Goal: Task Accomplishment & Management: Complete application form

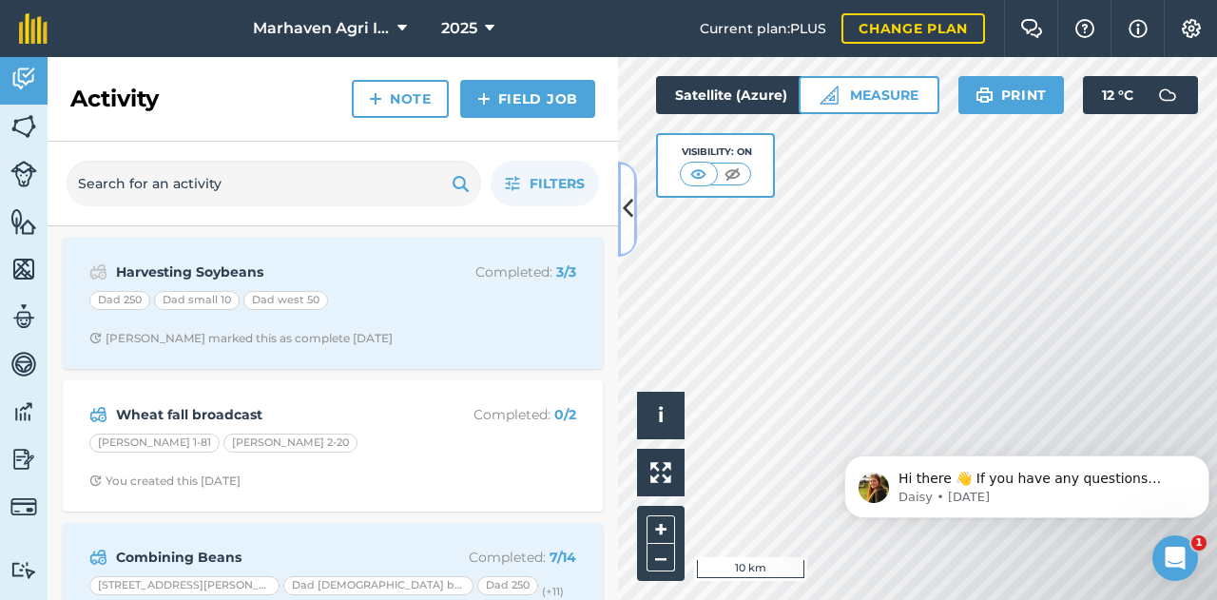
click at [624, 225] on button at bounding box center [627, 209] width 19 height 95
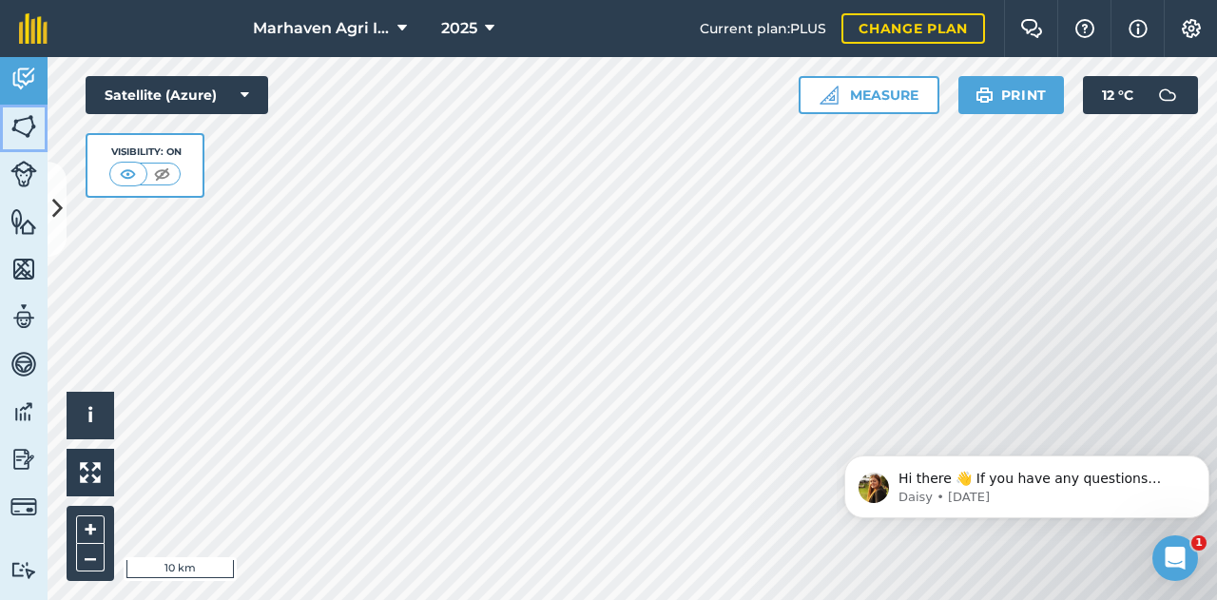
click at [27, 125] on img at bounding box center [23, 126] width 27 height 29
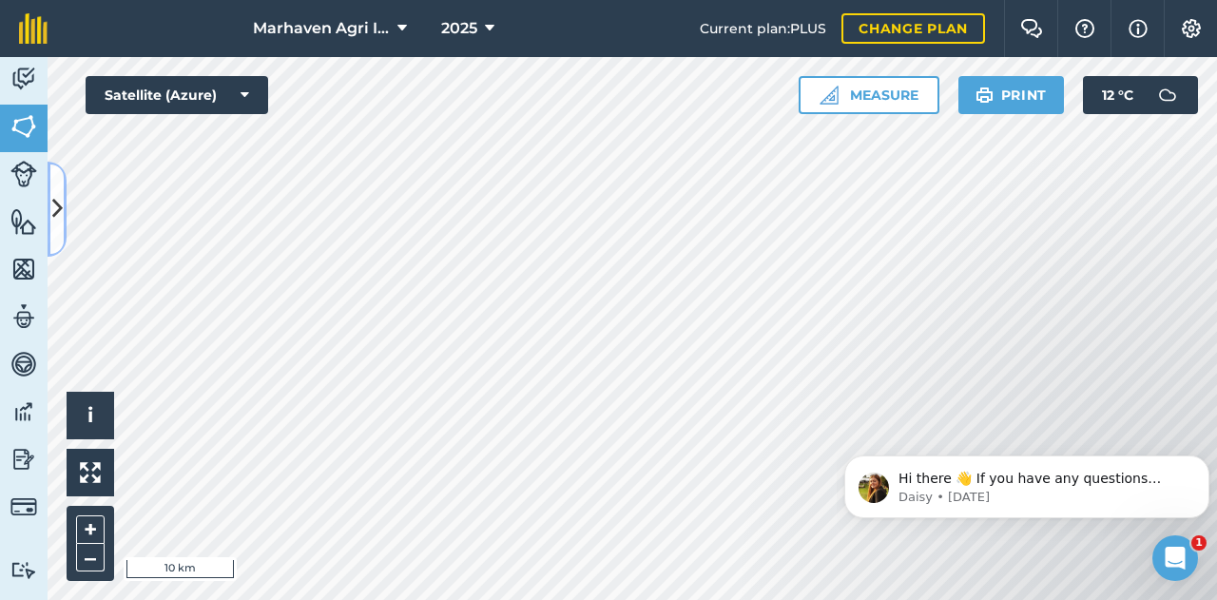
click at [61, 192] on icon at bounding box center [57, 208] width 10 height 33
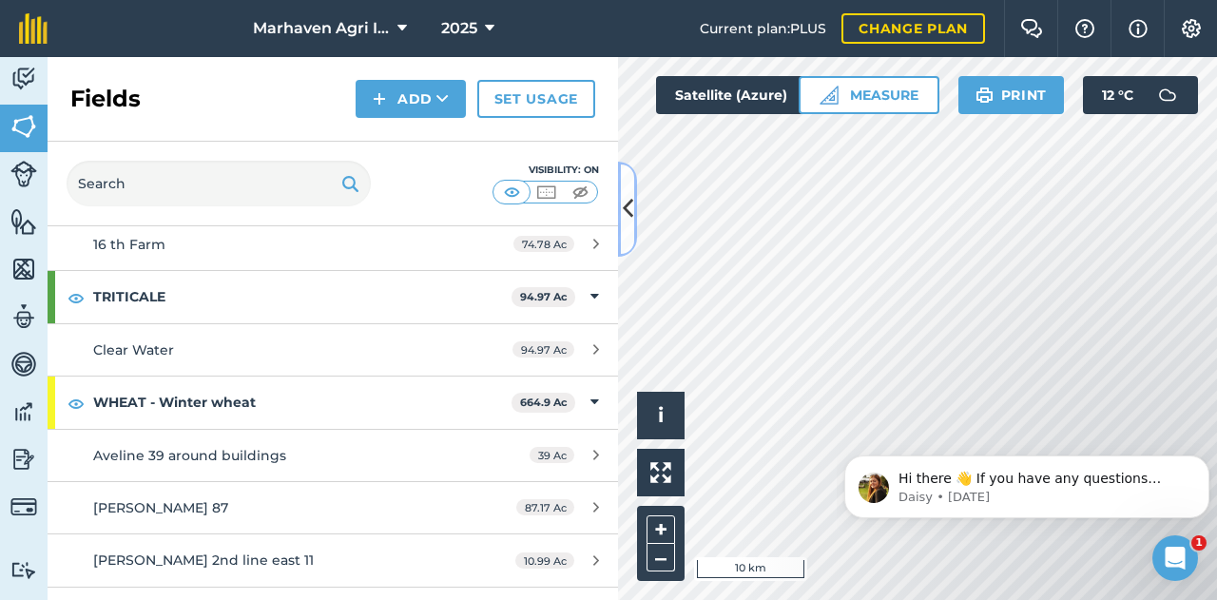
scroll to position [1997, 0]
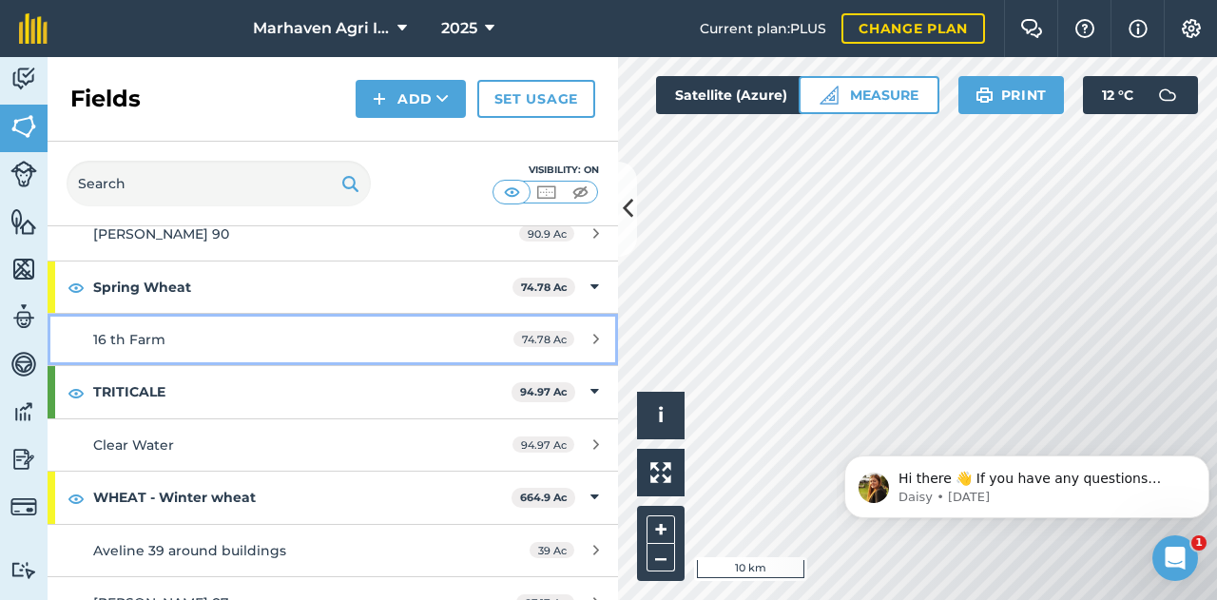
click at [211, 329] on div "16 th Farm" at bounding box center [272, 339] width 358 height 21
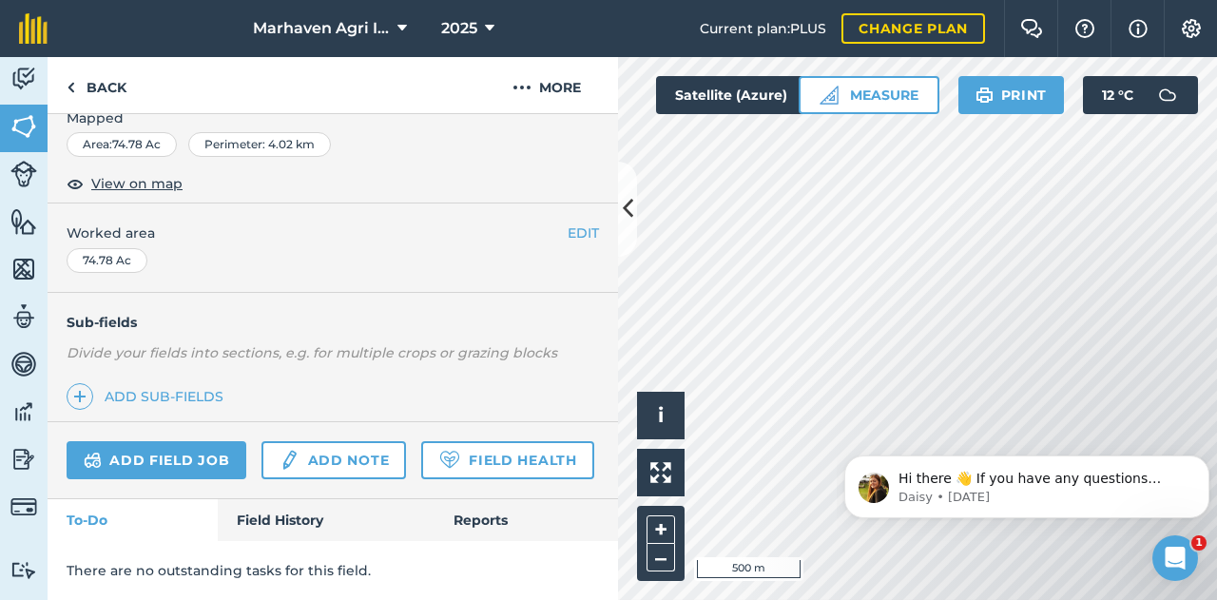
scroll to position [343, 0]
click at [307, 516] on link "Field History" at bounding box center [326, 520] width 216 height 42
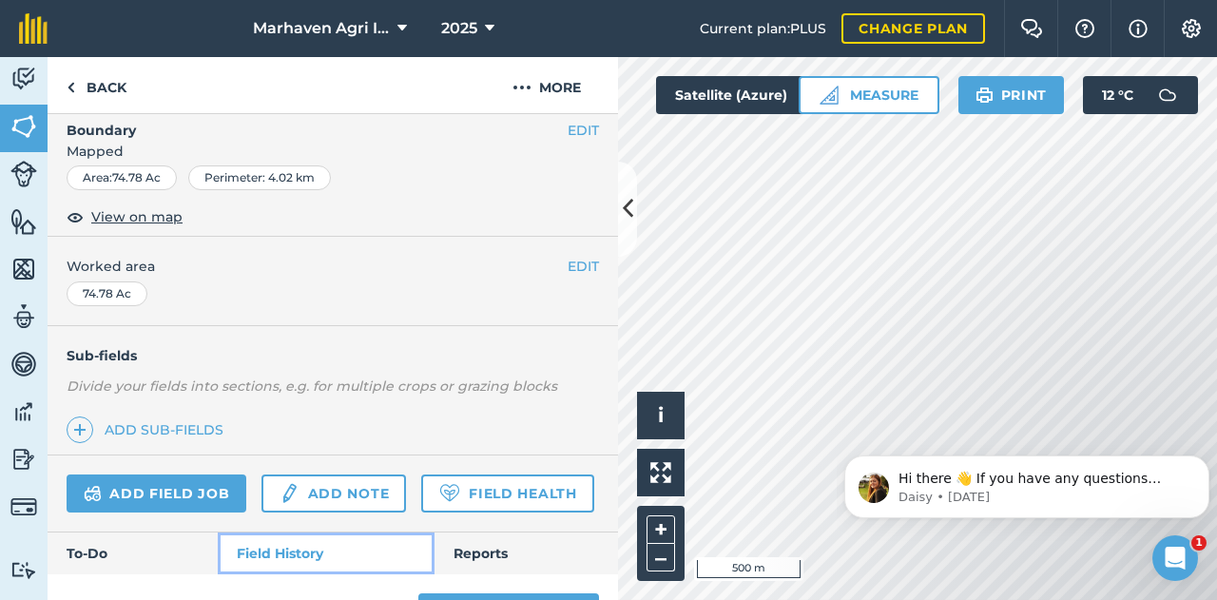
scroll to position [248, 0]
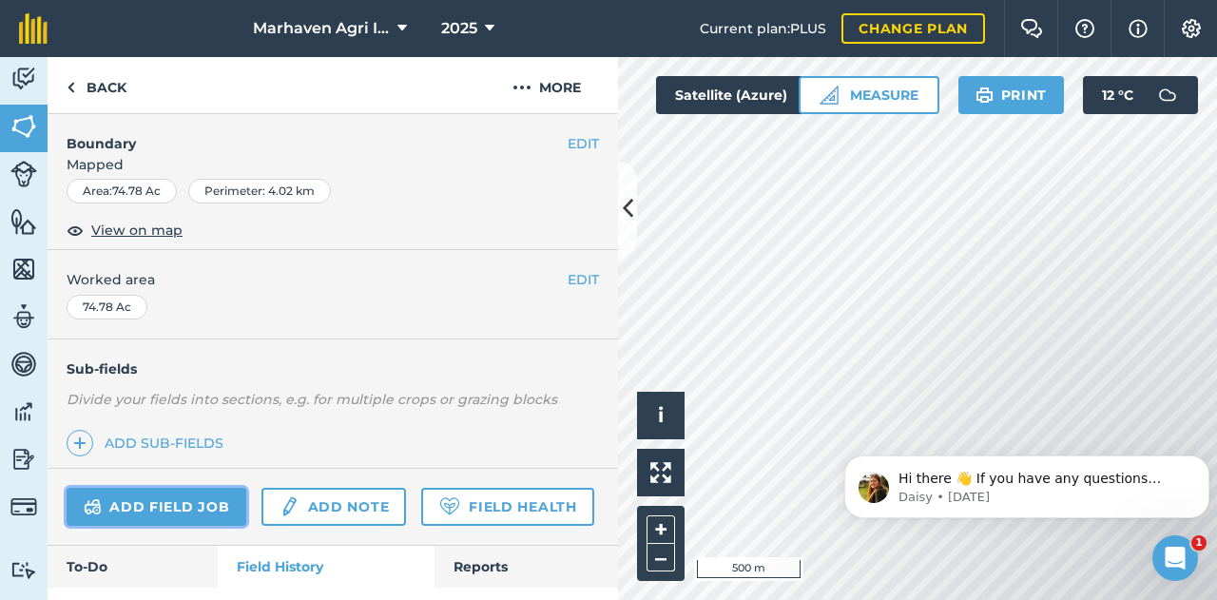
click at [152, 492] on link "Add field job" at bounding box center [157, 507] width 180 height 38
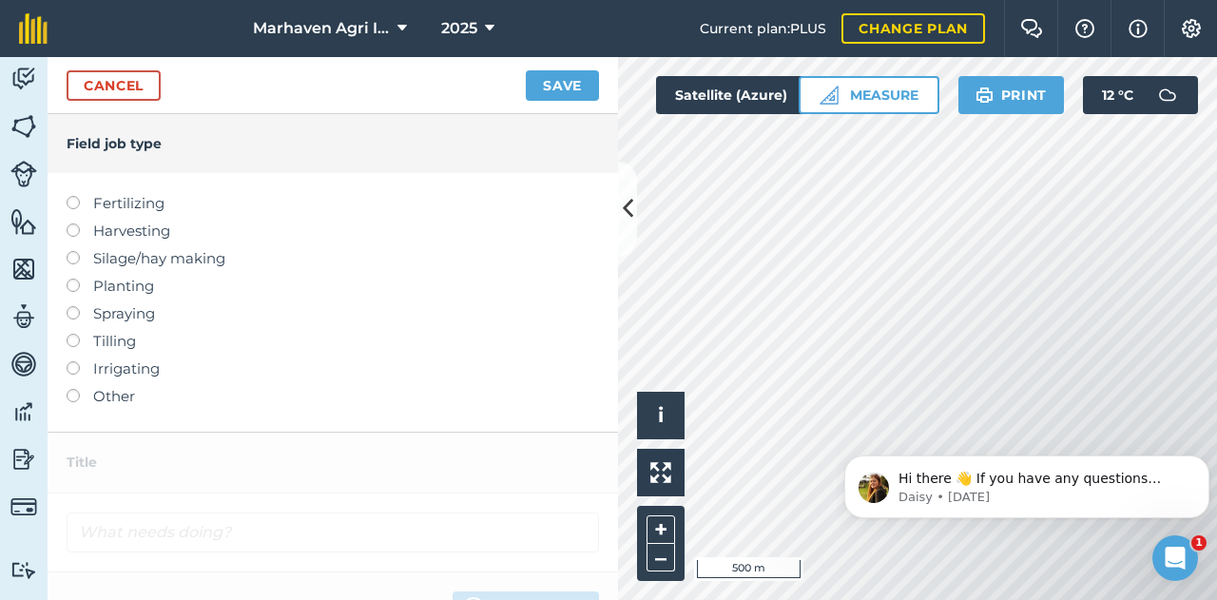
click at [129, 203] on label "Fertilizing" at bounding box center [333, 203] width 533 height 23
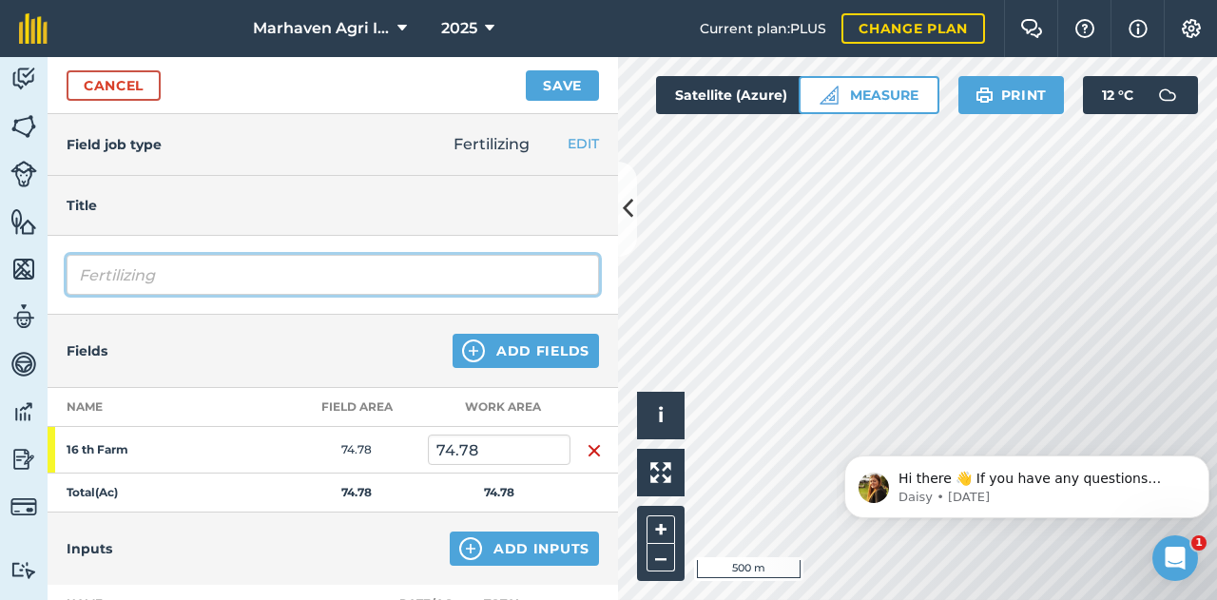
click at [148, 274] on input "Fertilizing" at bounding box center [333, 275] width 533 height 40
drag, startPoint x: 223, startPoint y: 276, endPoint x: -37, endPoint y: 265, distance: 259.9
click at [0, 265] on html "Marhaven Agri Inc 2025 Current plan : PLUS Change plan Farm Chat Help Info Sett…" at bounding box center [608, 300] width 1217 height 600
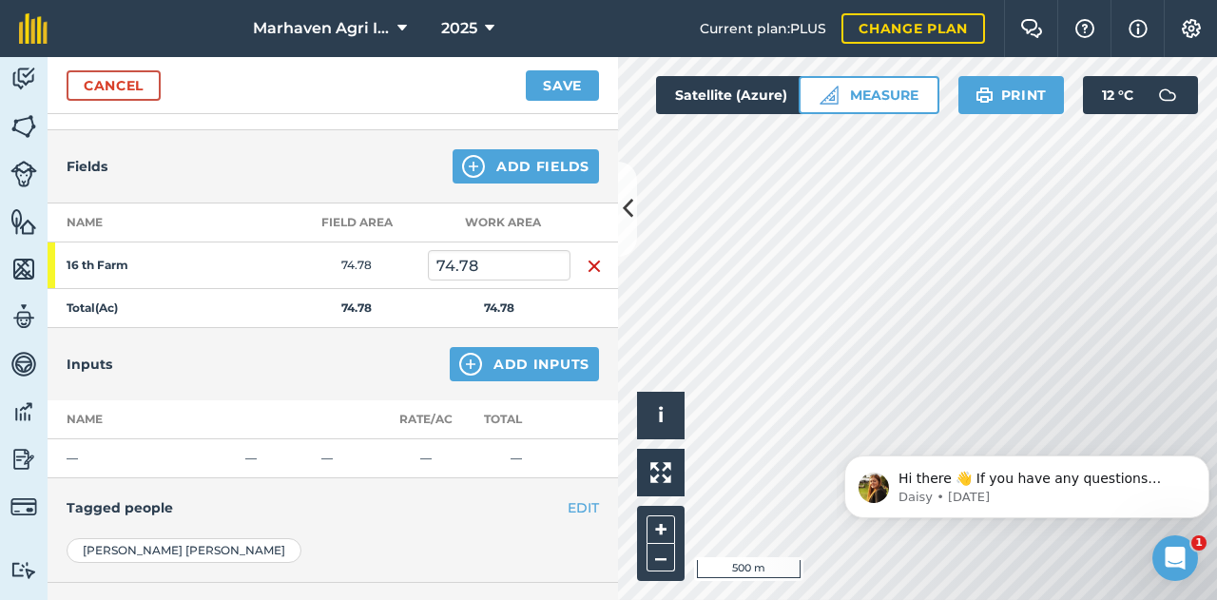
scroll to position [190, 0]
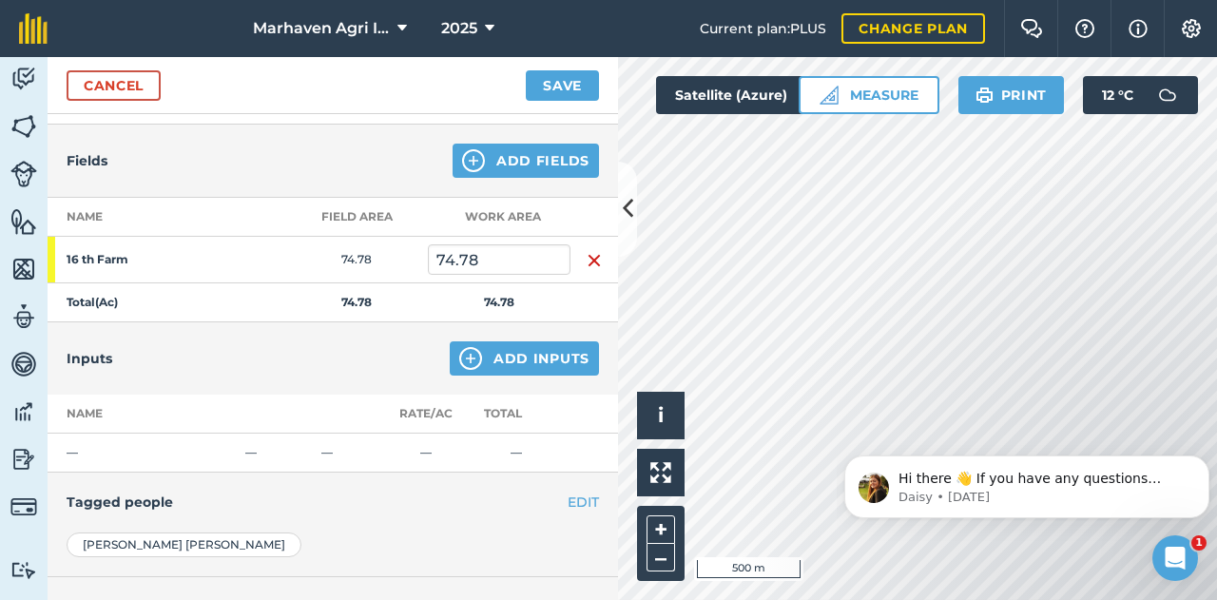
type input "Fall Potash"
drag, startPoint x: 519, startPoint y: 351, endPoint x: 509, endPoint y: 352, distance: 10.5
click at [509, 352] on button "Add Inputs" at bounding box center [524, 358] width 149 height 34
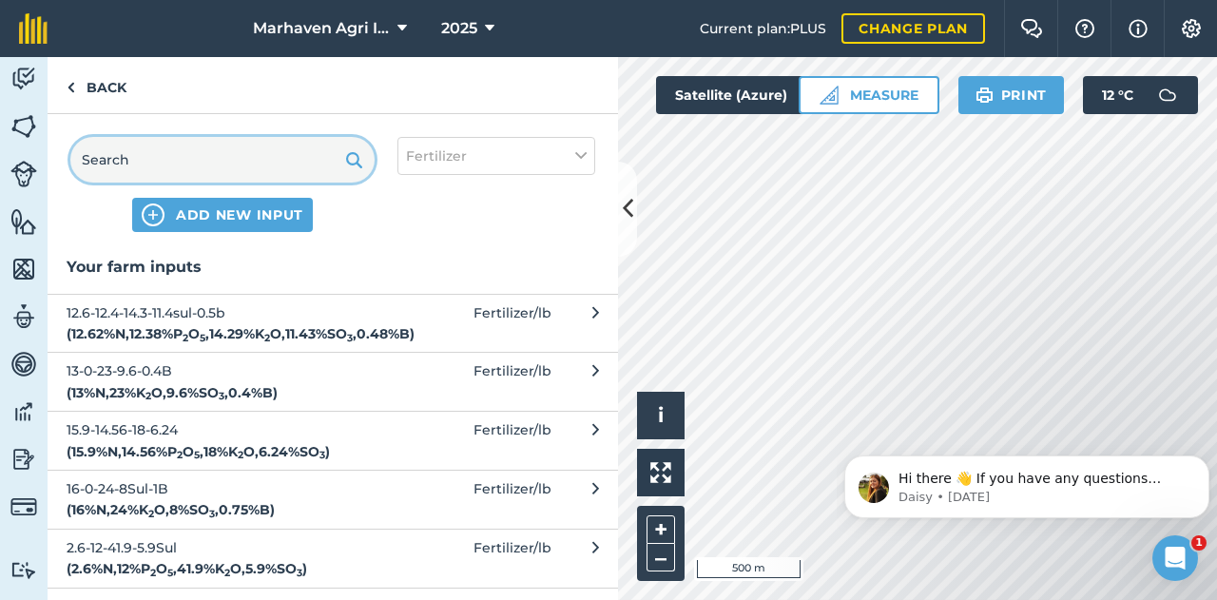
click at [151, 155] on input "text" at bounding box center [222, 160] width 304 height 46
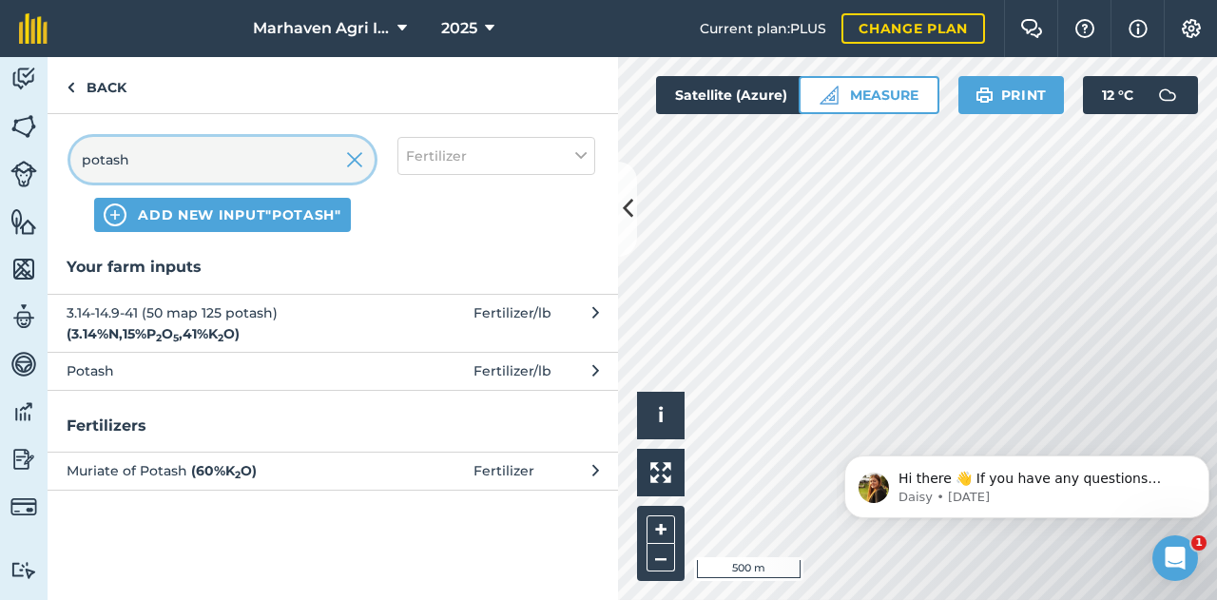
type input "potash"
click at [142, 372] on span "Potash" at bounding box center [222, 370] width 311 height 21
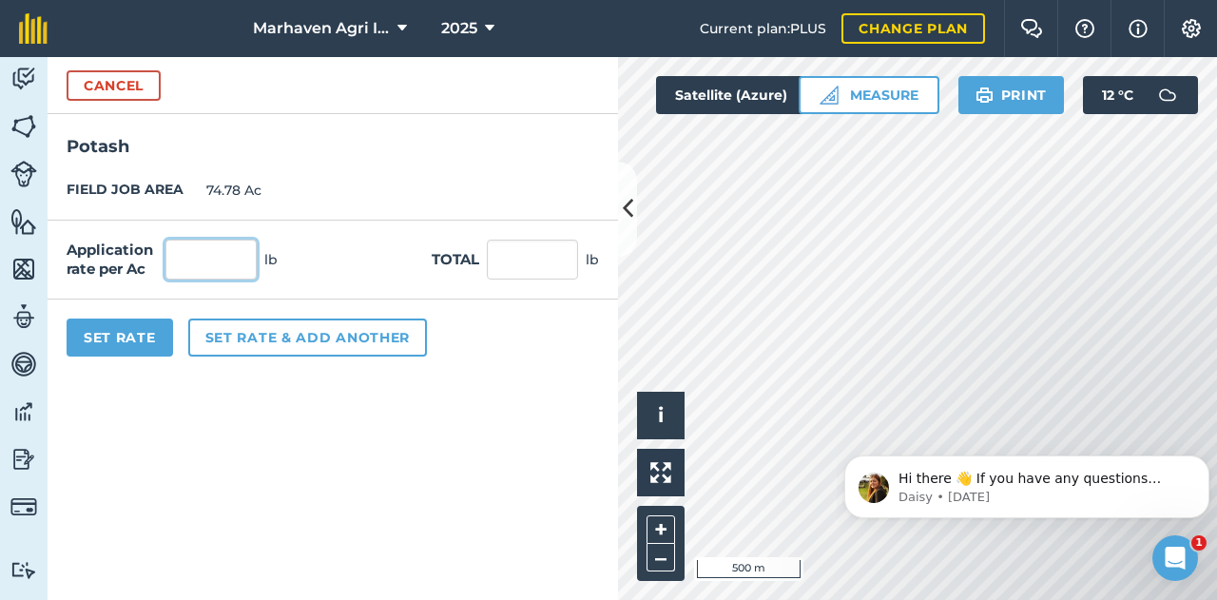
click at [219, 270] on input "text" at bounding box center [211, 260] width 91 height 40
type input "200"
type input "14,956"
click at [152, 339] on button "Set Rate" at bounding box center [120, 338] width 107 height 38
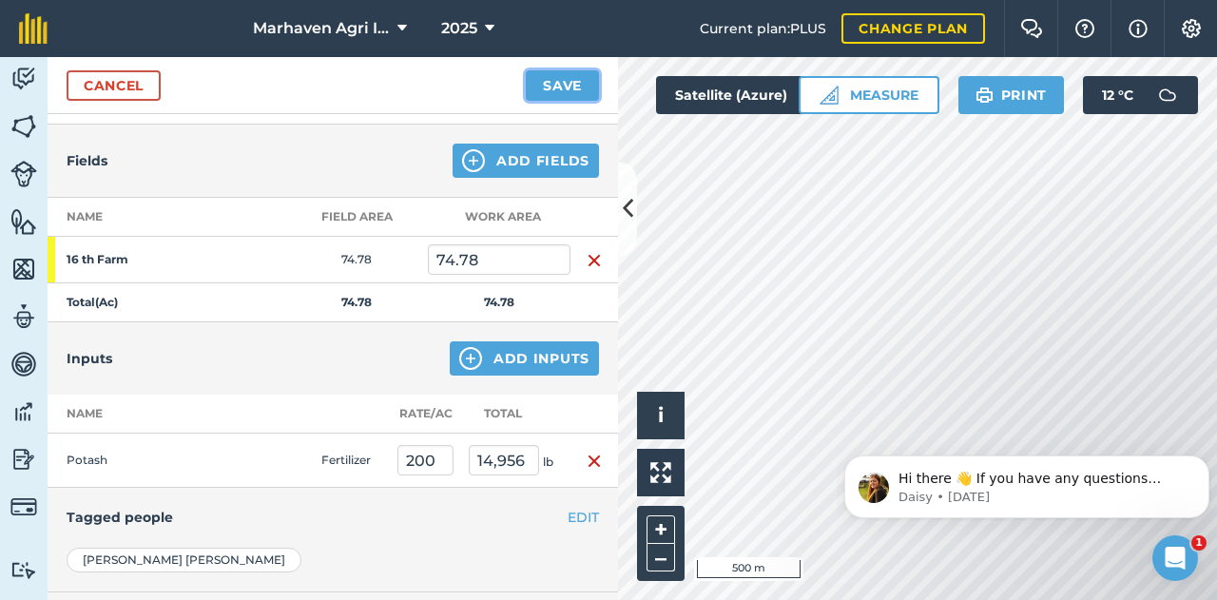
click at [534, 88] on button "Save" at bounding box center [562, 85] width 73 height 30
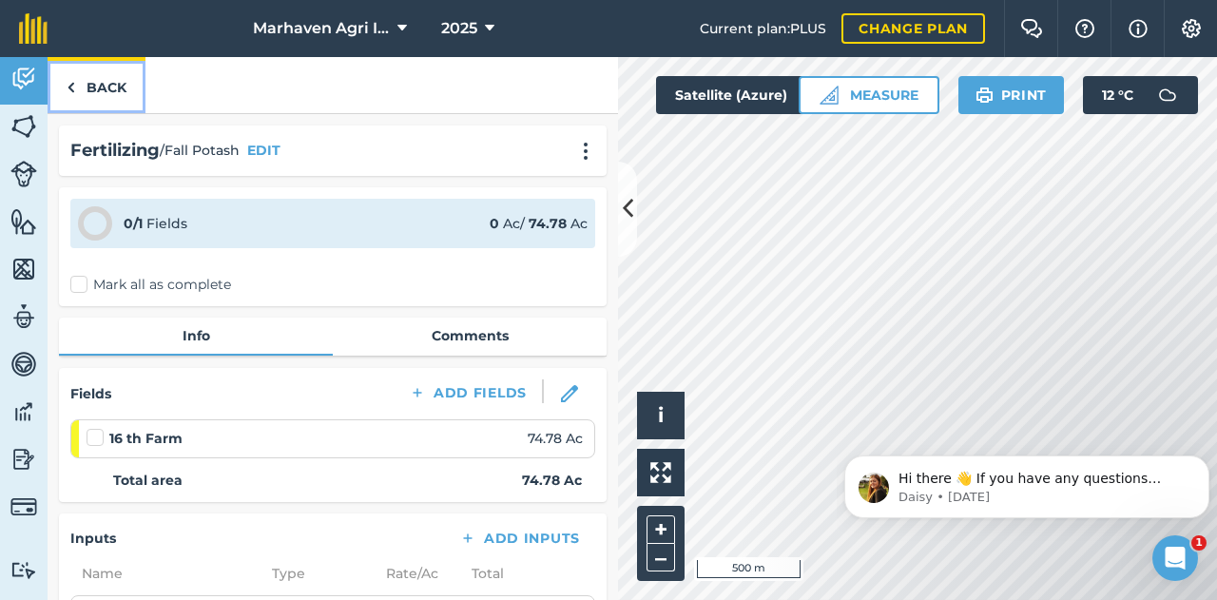
click at [109, 88] on link "Back" at bounding box center [97, 85] width 98 height 56
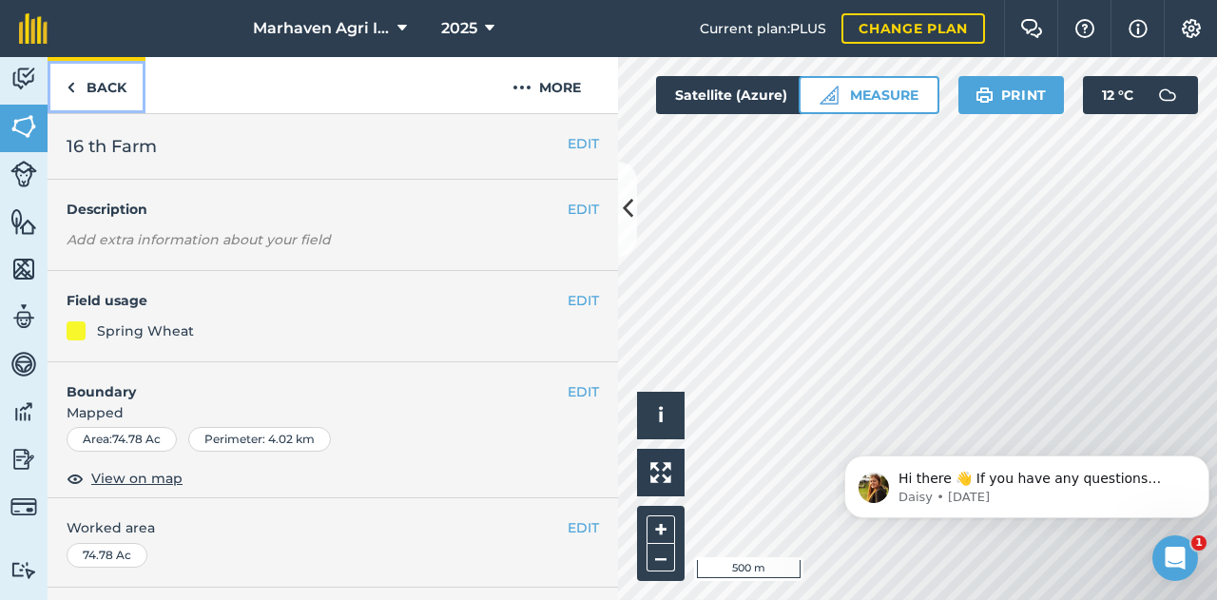
click at [110, 90] on link "Back" at bounding box center [97, 85] width 98 height 56
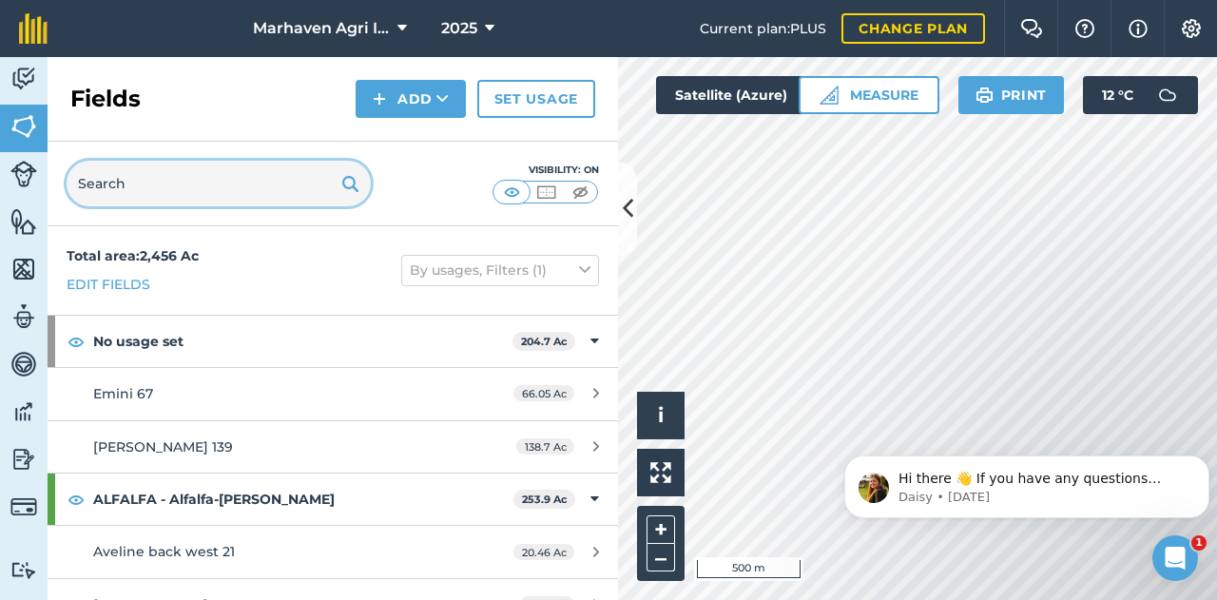
click at [200, 195] on input "text" at bounding box center [219, 184] width 304 height 46
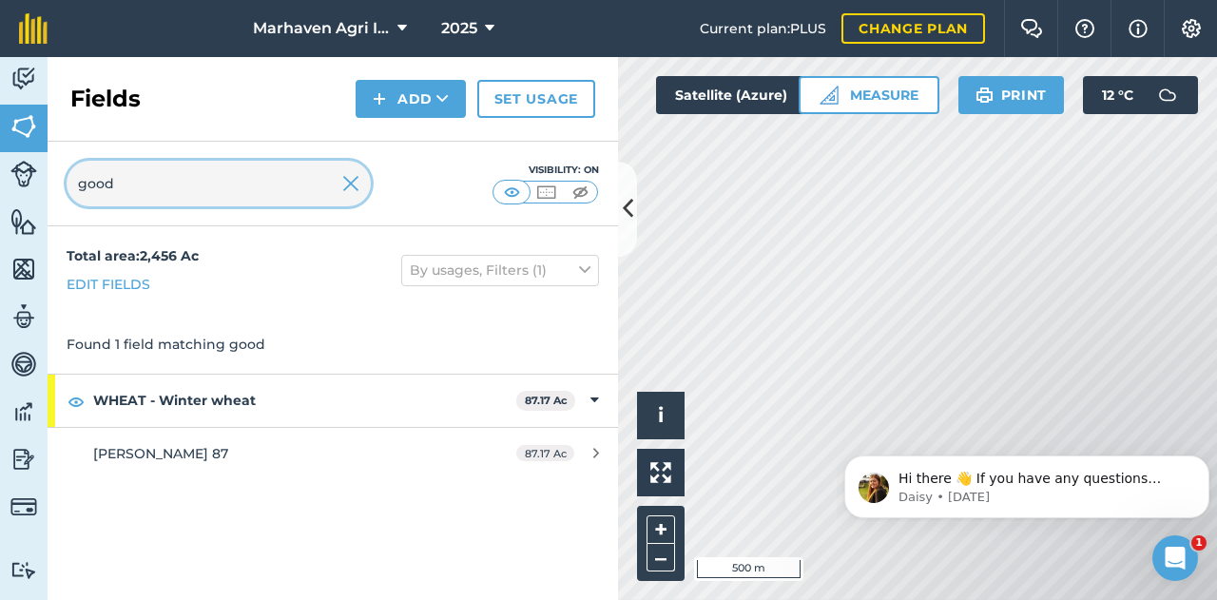
type input "good"
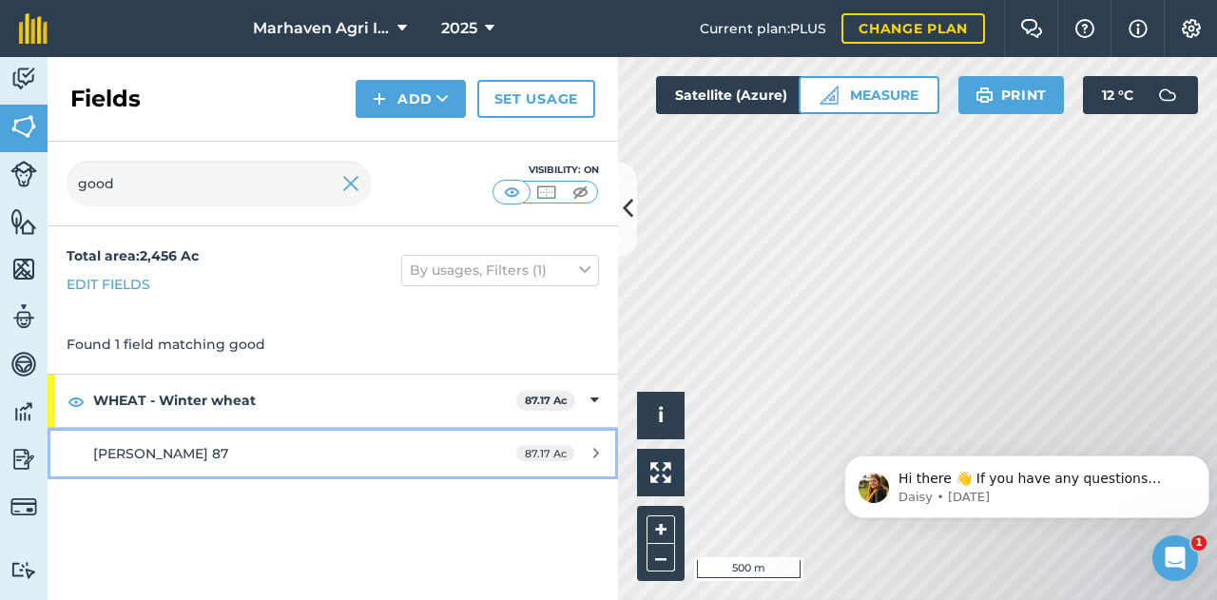
click at [173, 446] on div "[PERSON_NAME] 87" at bounding box center [272, 453] width 358 height 21
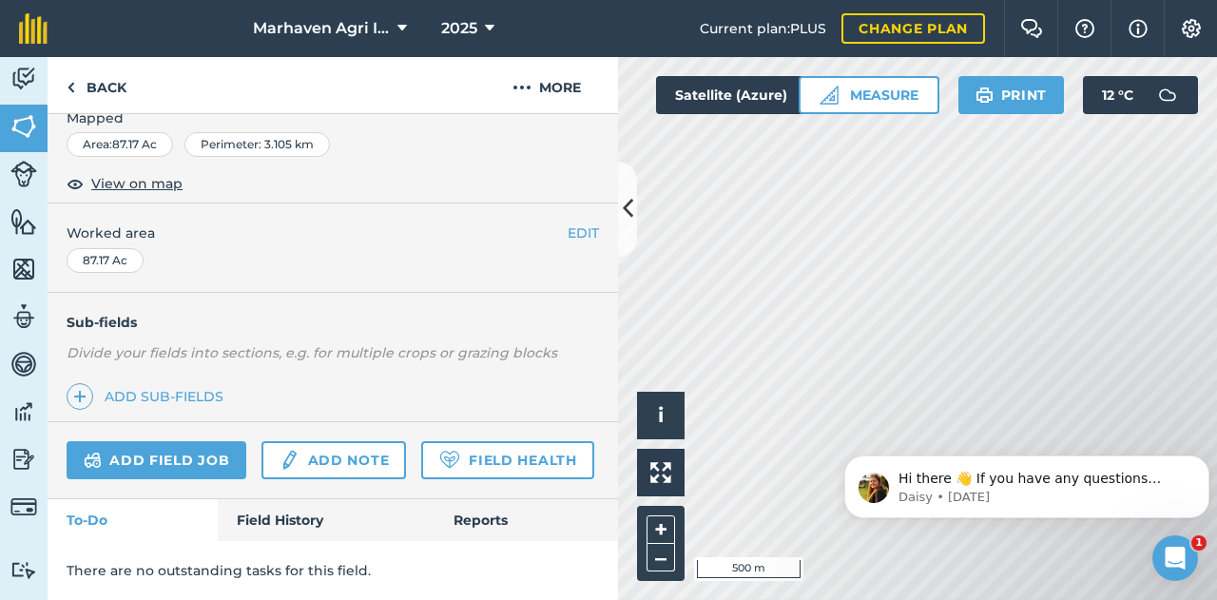
scroll to position [343, 0]
click at [192, 441] on link "Add field job" at bounding box center [157, 460] width 180 height 38
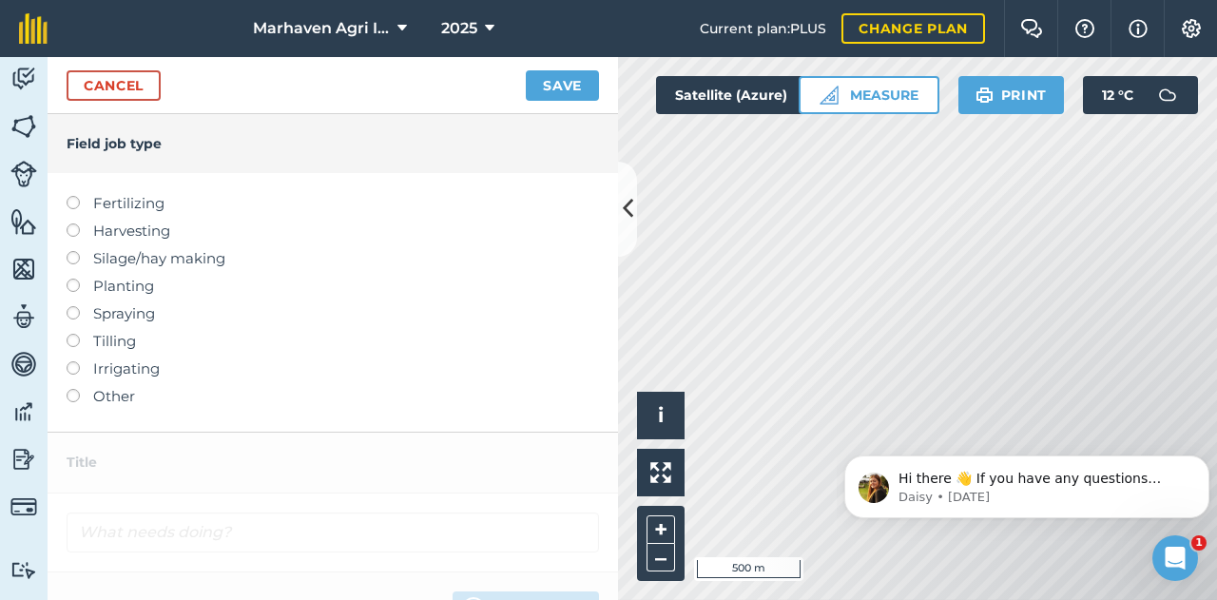
click at [137, 202] on label "Fertilizing" at bounding box center [333, 203] width 533 height 23
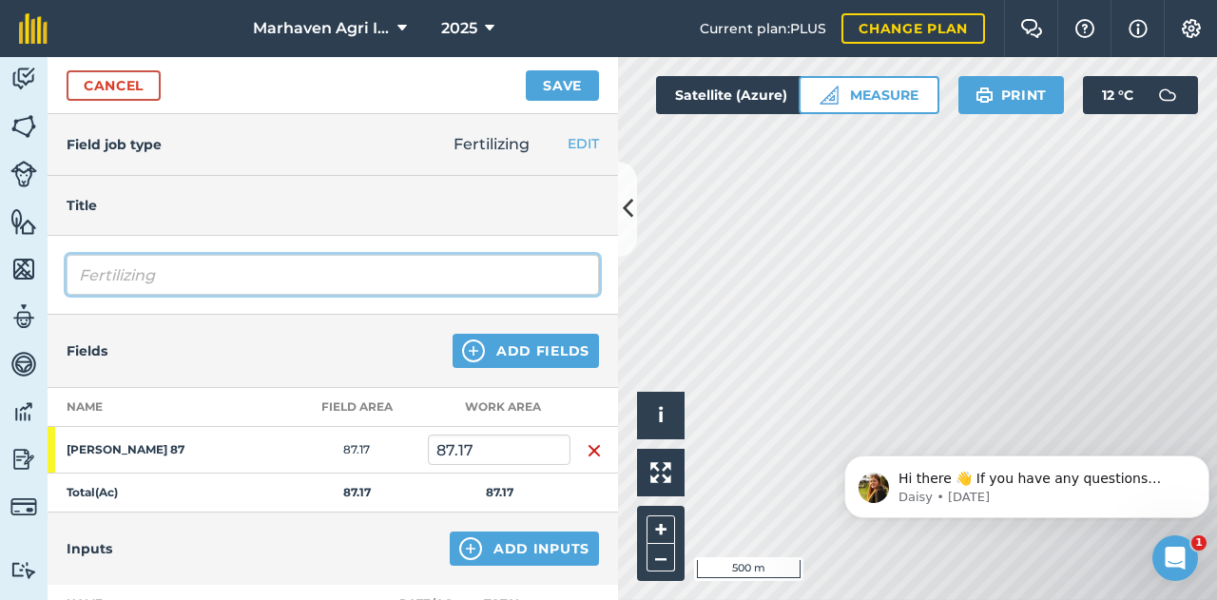
click at [186, 282] on input "Fertilizing" at bounding box center [333, 275] width 533 height 40
type input "F"
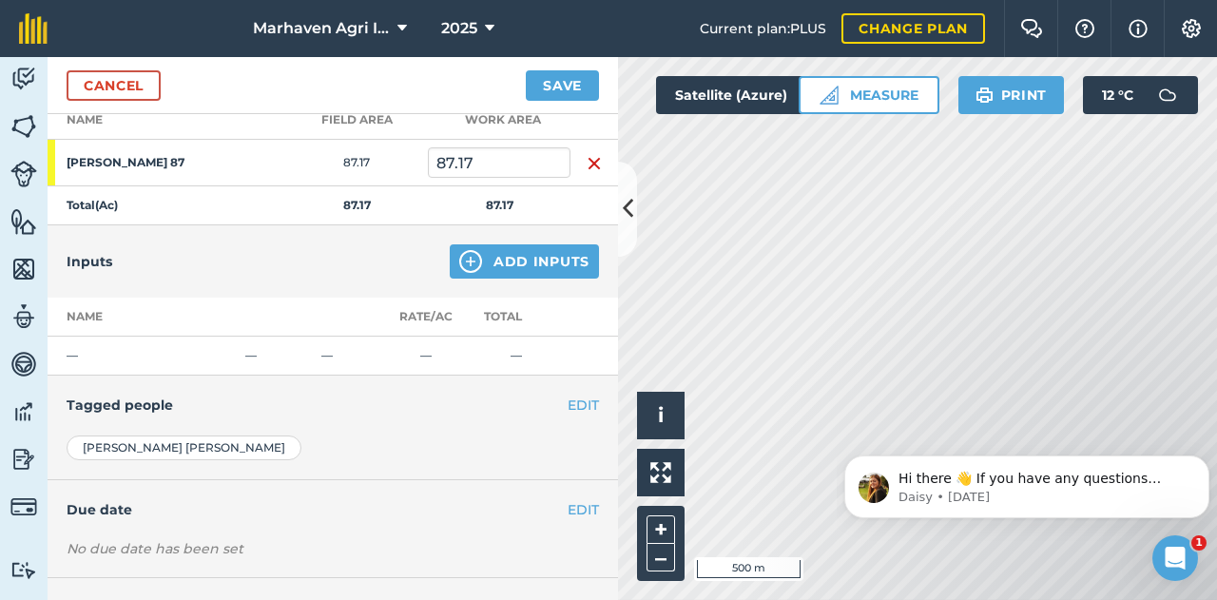
scroll to position [361, 0]
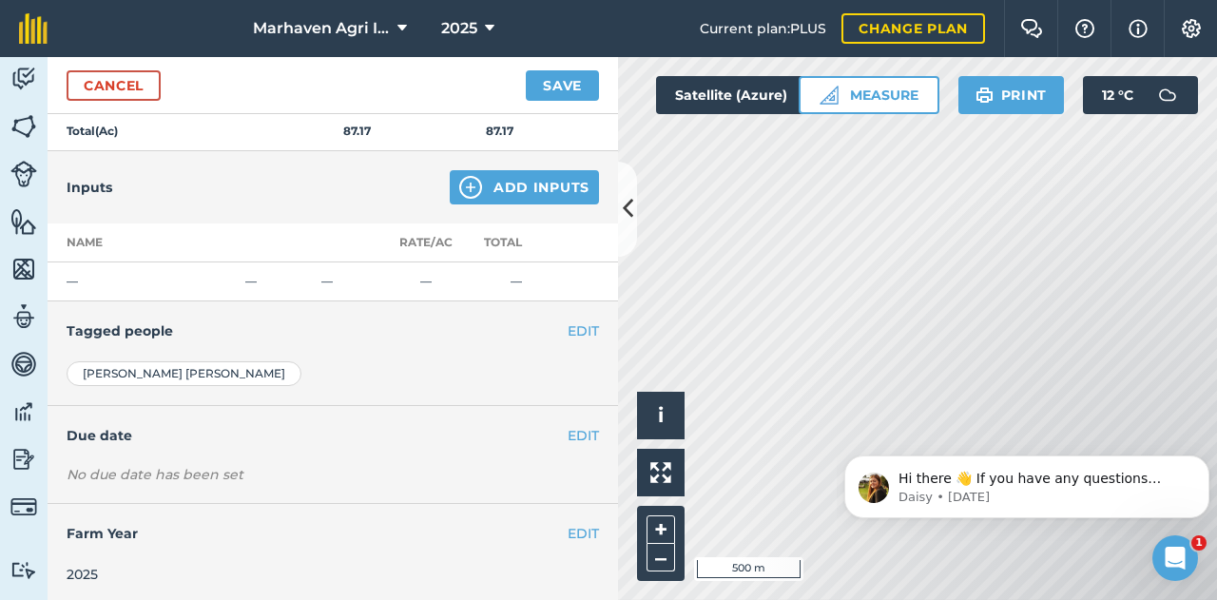
type input "[PERSON_NAME]"
click at [518, 182] on button "Add Inputs" at bounding box center [524, 187] width 149 height 34
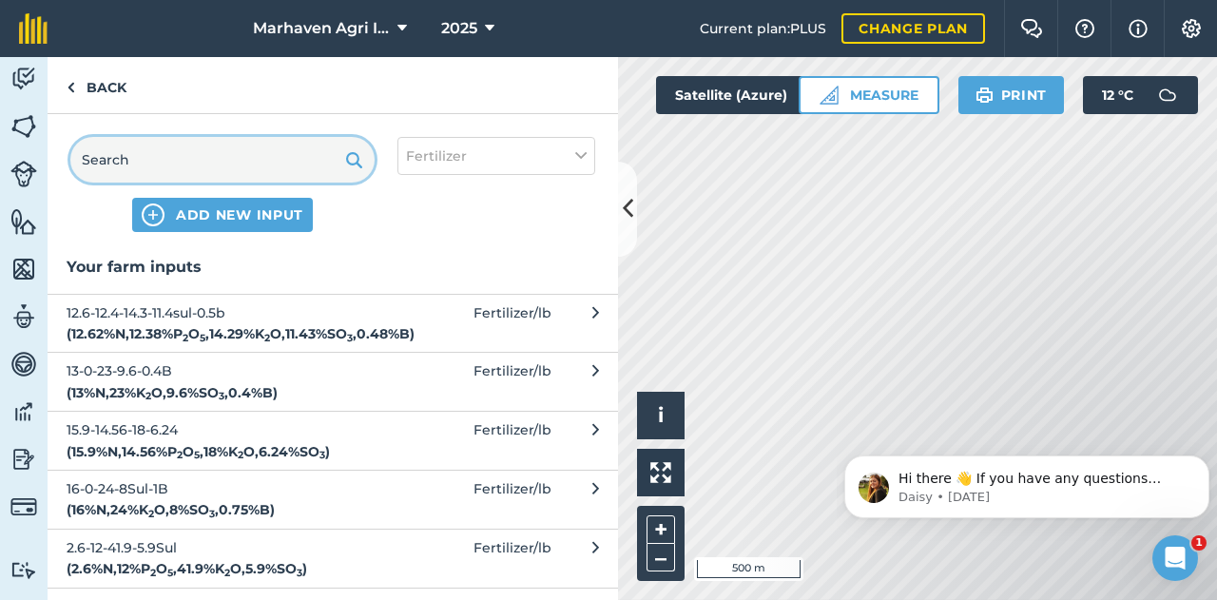
click at [185, 166] on input "text" at bounding box center [222, 160] width 304 height 46
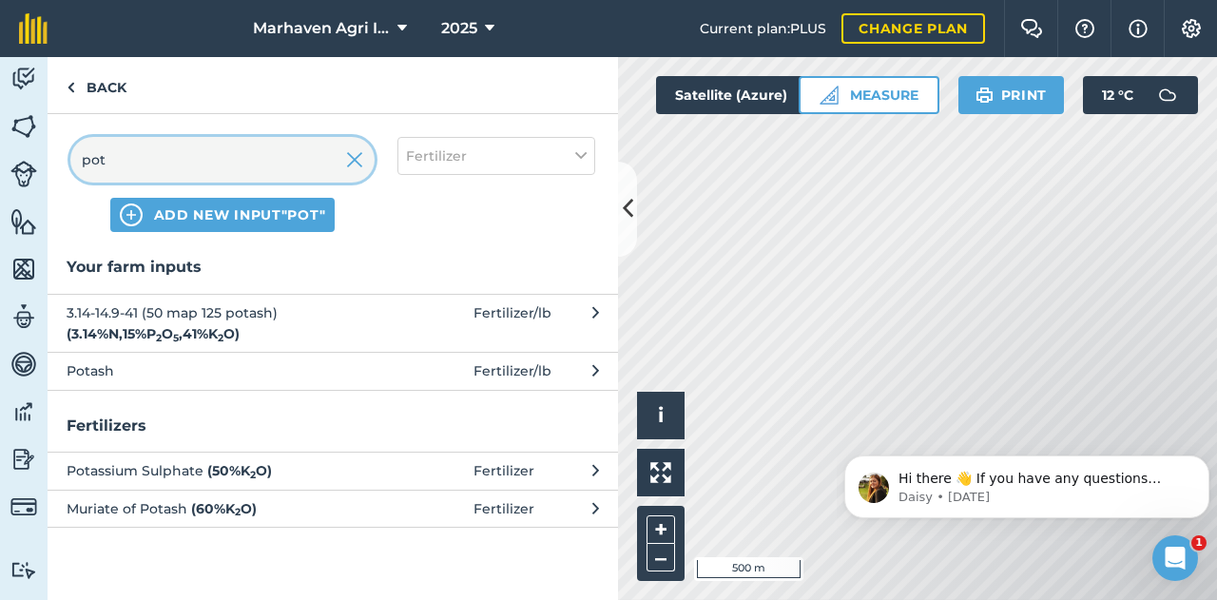
type input "pot"
click at [107, 383] on button "Potash Fertilizer / lb" at bounding box center [333, 370] width 571 height 37
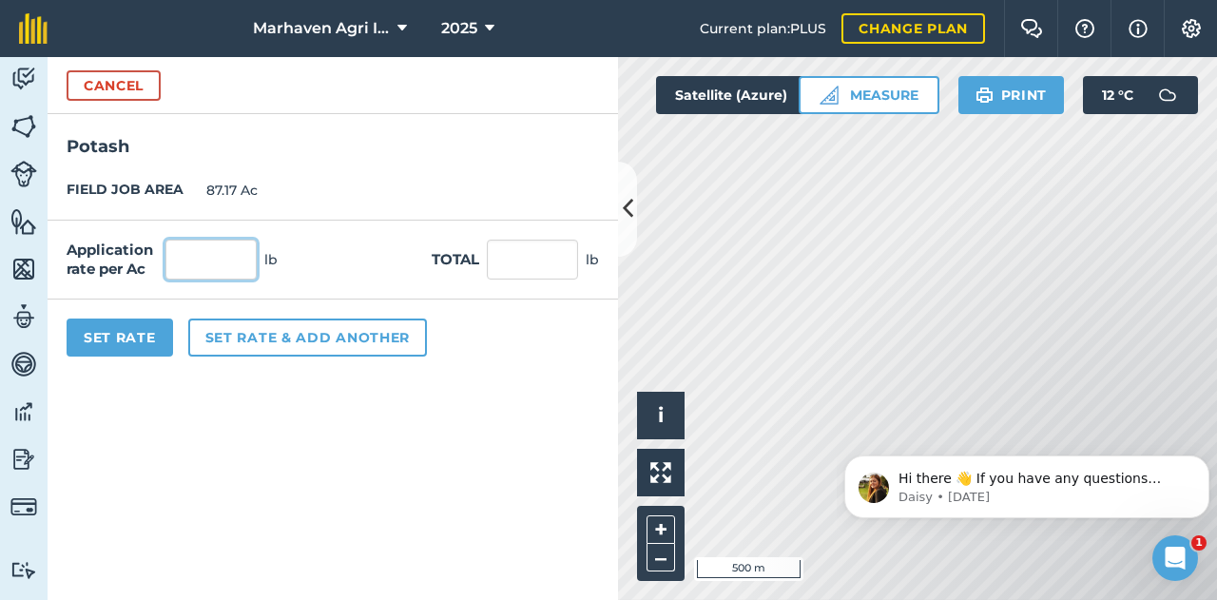
click at [211, 266] on input "text" at bounding box center [211, 260] width 91 height 40
type input "171"
type input "14,906.07"
click at [204, 260] on input "171" at bounding box center [211, 260] width 91 height 40
type input "175"
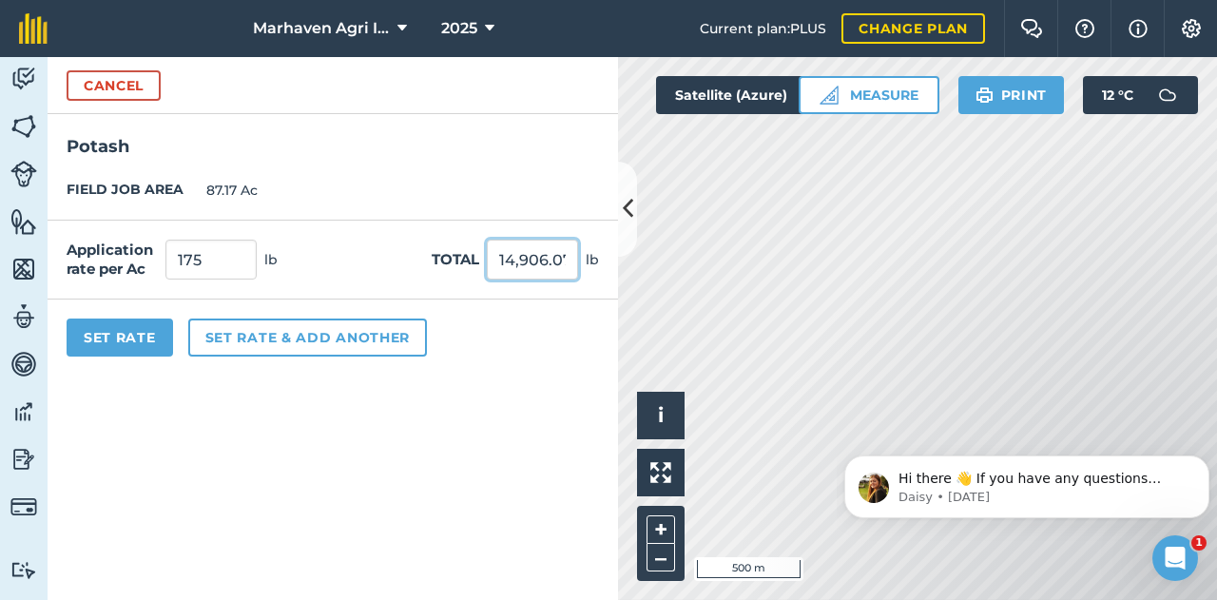
type input "15,254.75"
click at [164, 341] on button "Set Rate" at bounding box center [120, 338] width 107 height 38
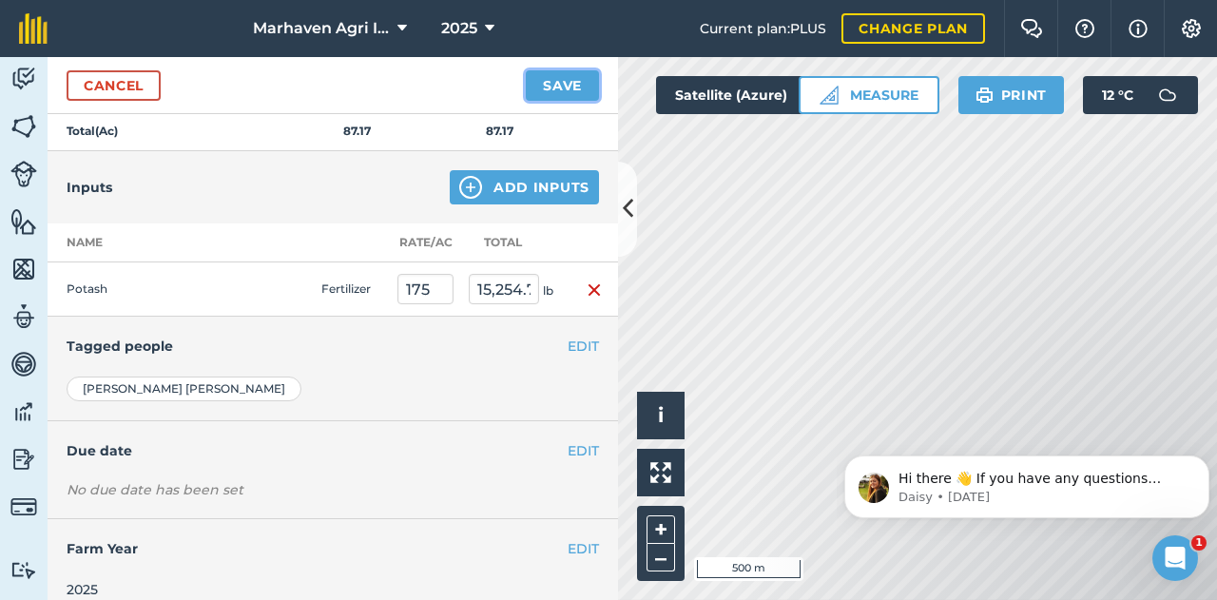
click at [567, 88] on button "Save" at bounding box center [562, 85] width 73 height 30
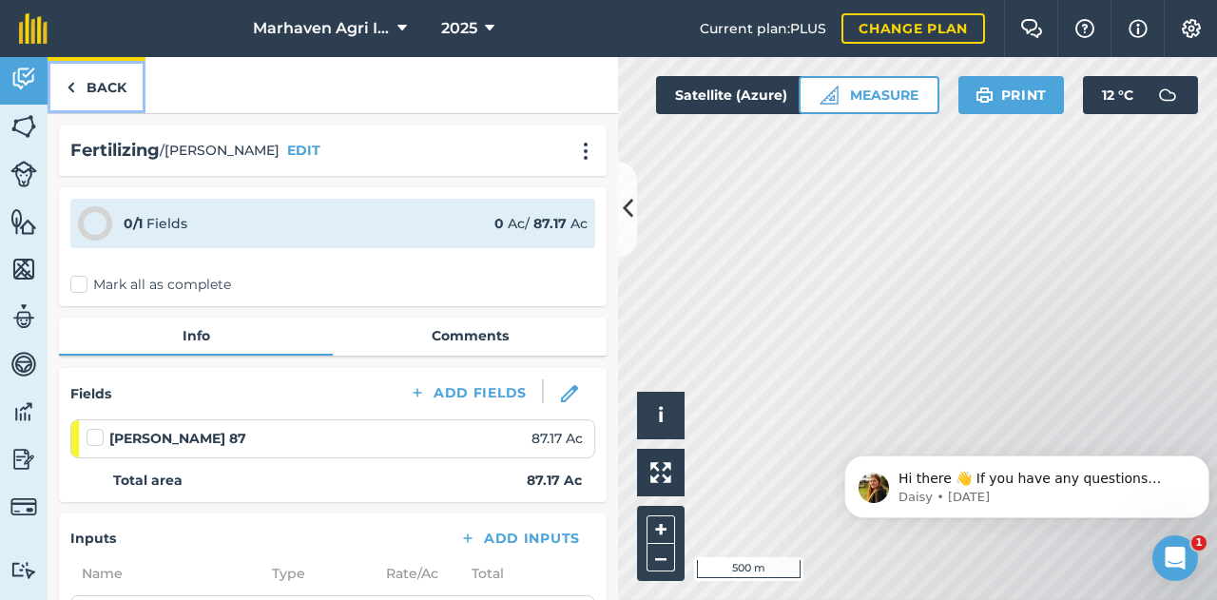
click at [95, 79] on link "Back" at bounding box center [97, 85] width 98 height 56
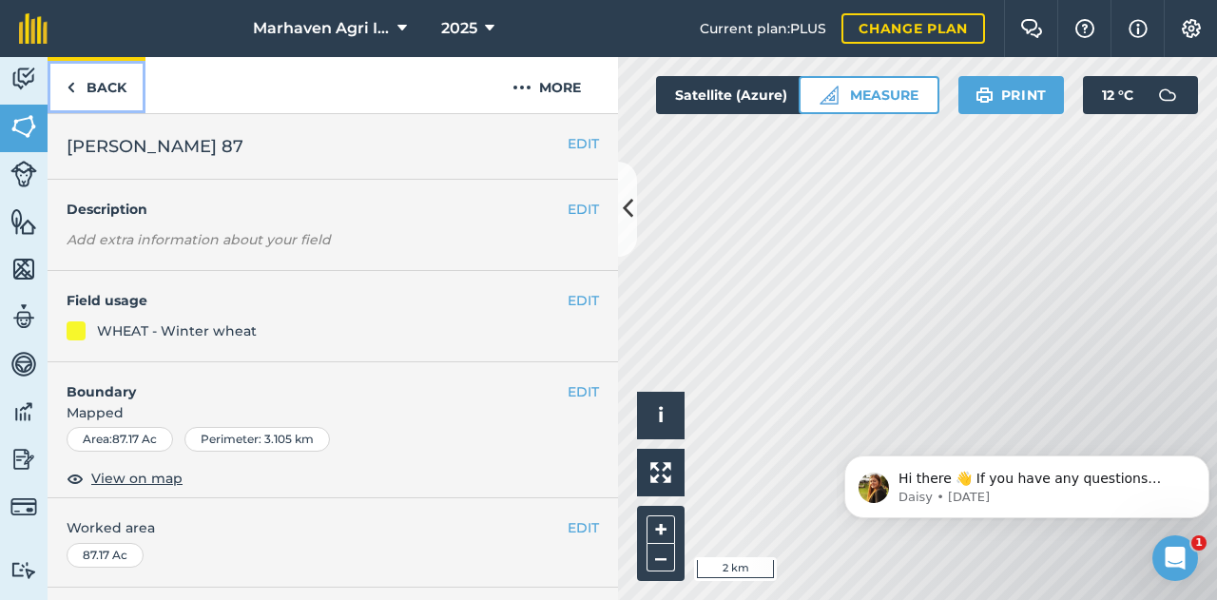
click at [131, 96] on link "Back" at bounding box center [97, 85] width 98 height 56
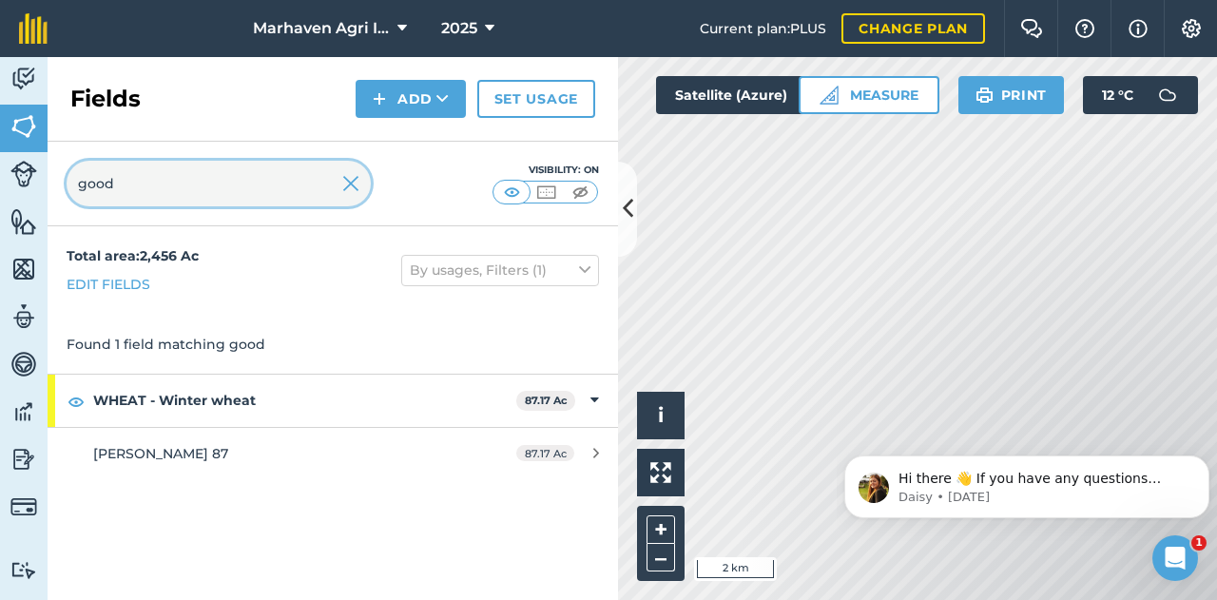
drag, startPoint x: 161, startPoint y: 180, endPoint x: 18, endPoint y: 182, distance: 142.7
click at [18, 182] on div "Activity Fields Livestock Features Maps Team Vehicles Data Reporting Billing Tu…" at bounding box center [608, 328] width 1217 height 543
type input "sus"
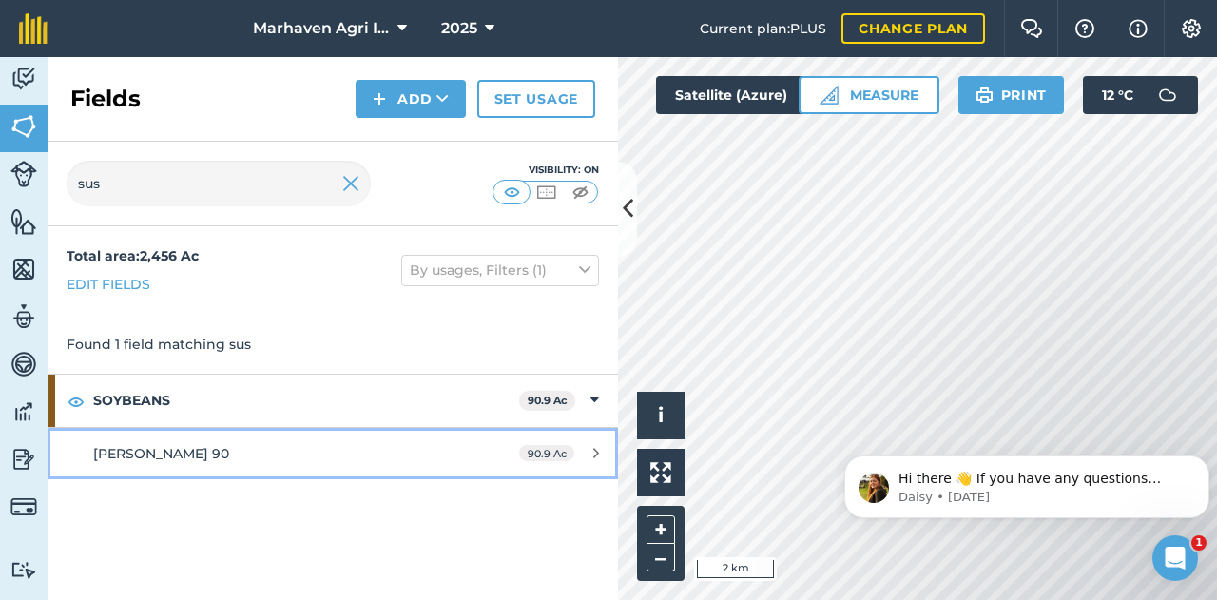
click at [185, 445] on div "[PERSON_NAME] 90" at bounding box center [272, 453] width 358 height 21
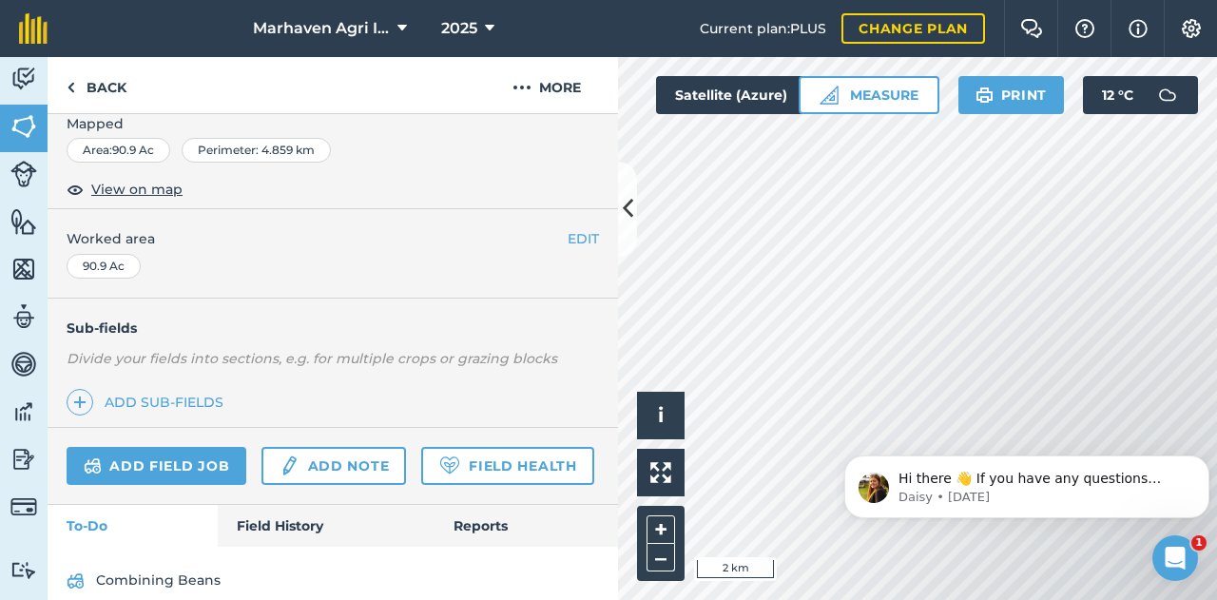
scroll to position [360, 0]
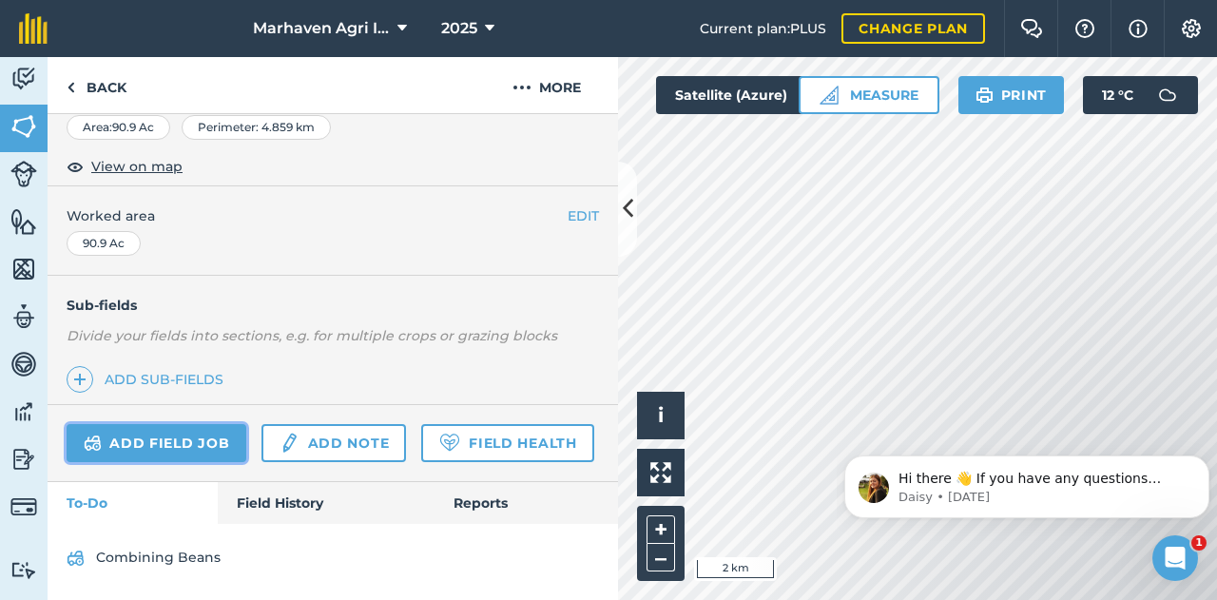
click at [209, 424] on link "Add field job" at bounding box center [157, 443] width 180 height 38
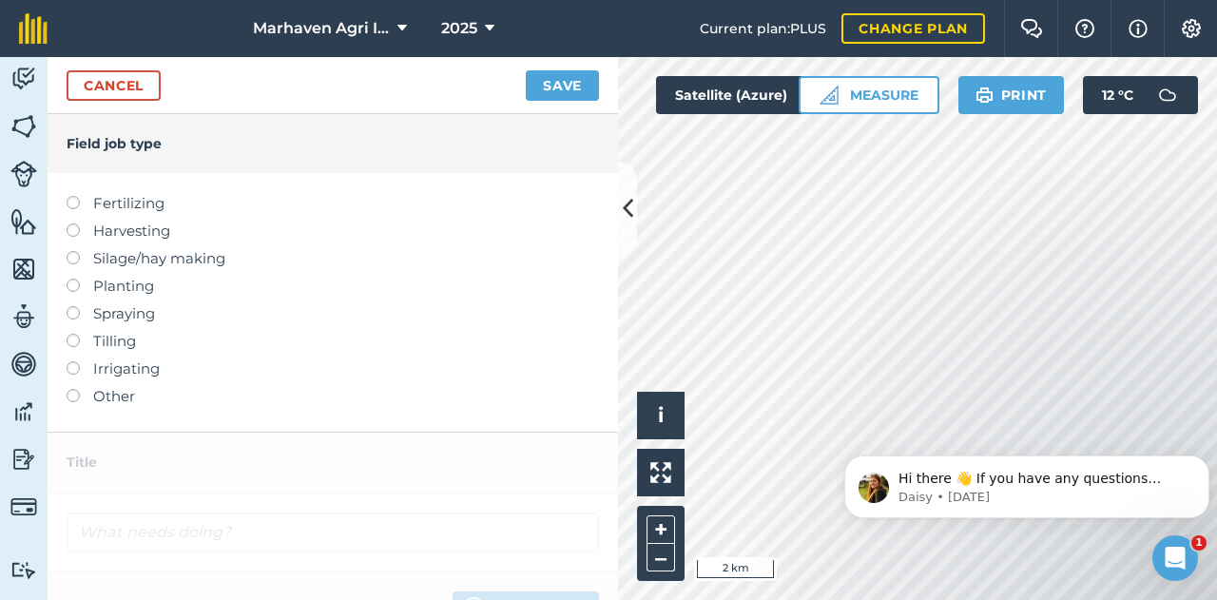
click at [118, 193] on label "Fertilizing" at bounding box center [333, 203] width 533 height 23
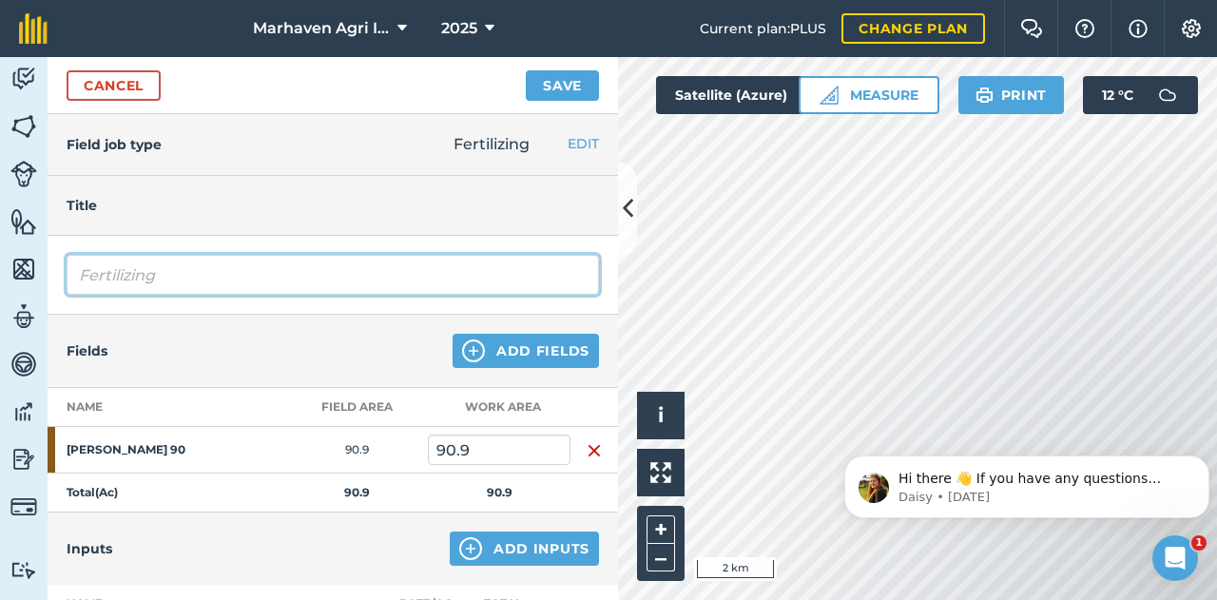
drag, startPoint x: 148, startPoint y: 275, endPoint x: -17, endPoint y: 269, distance: 165.6
click at [0, 269] on html "Marhaven Agri Inc 2025 Current plan : PLUS Change plan Farm Chat Help Info Sett…" at bounding box center [608, 300] width 1217 height 600
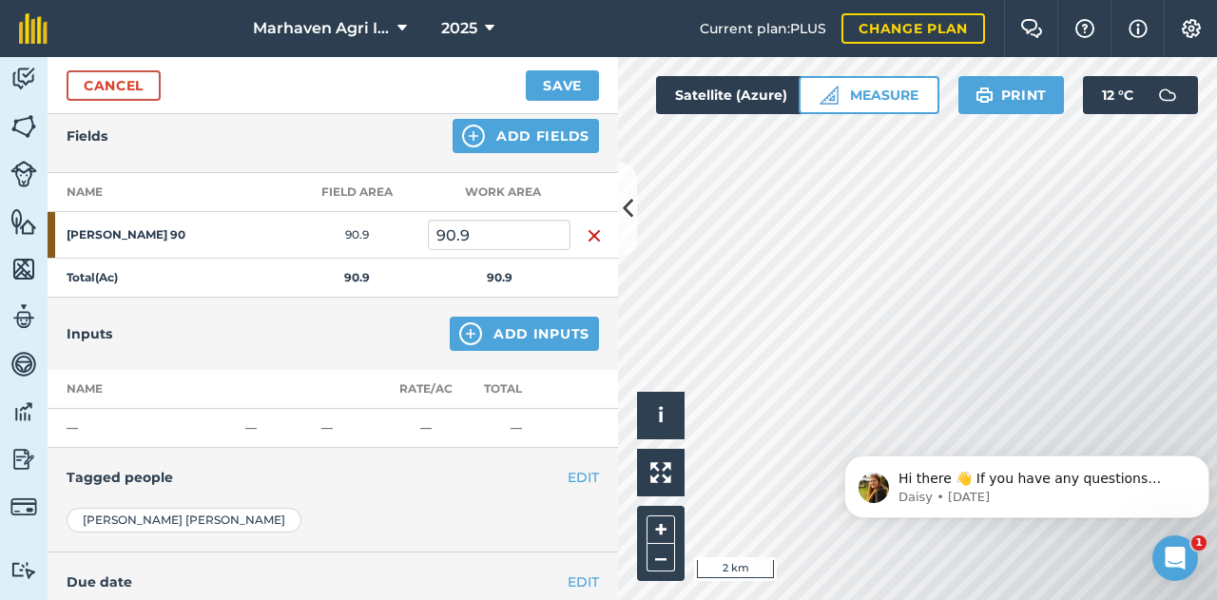
scroll to position [361, 0]
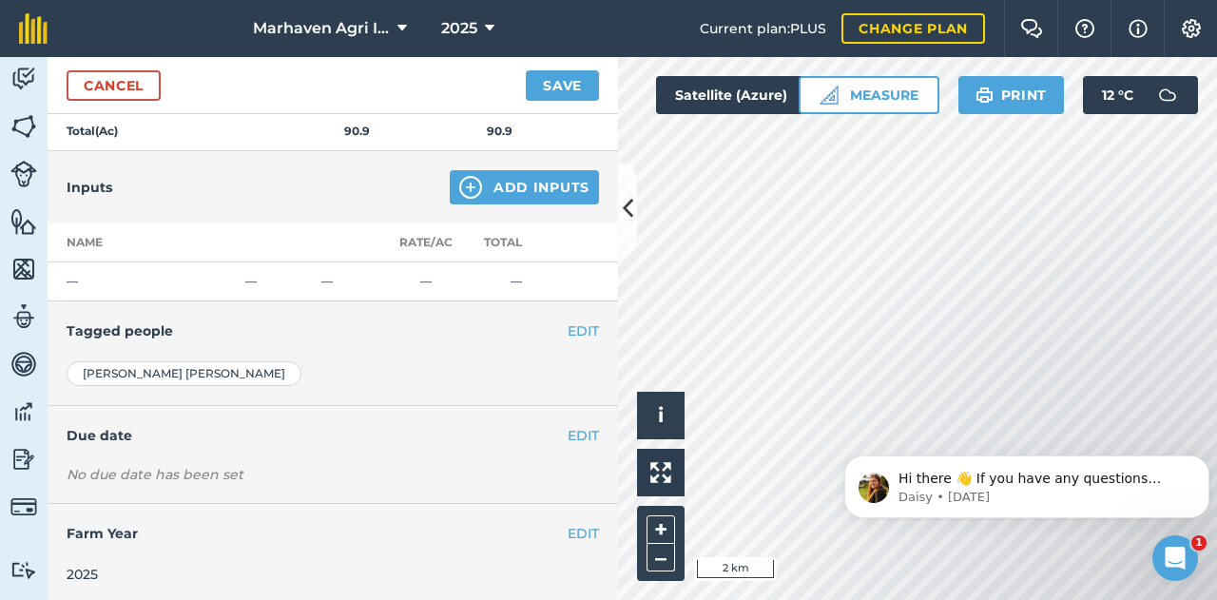
type input "Fall Potash"
click at [485, 179] on button "Add Inputs" at bounding box center [524, 187] width 149 height 34
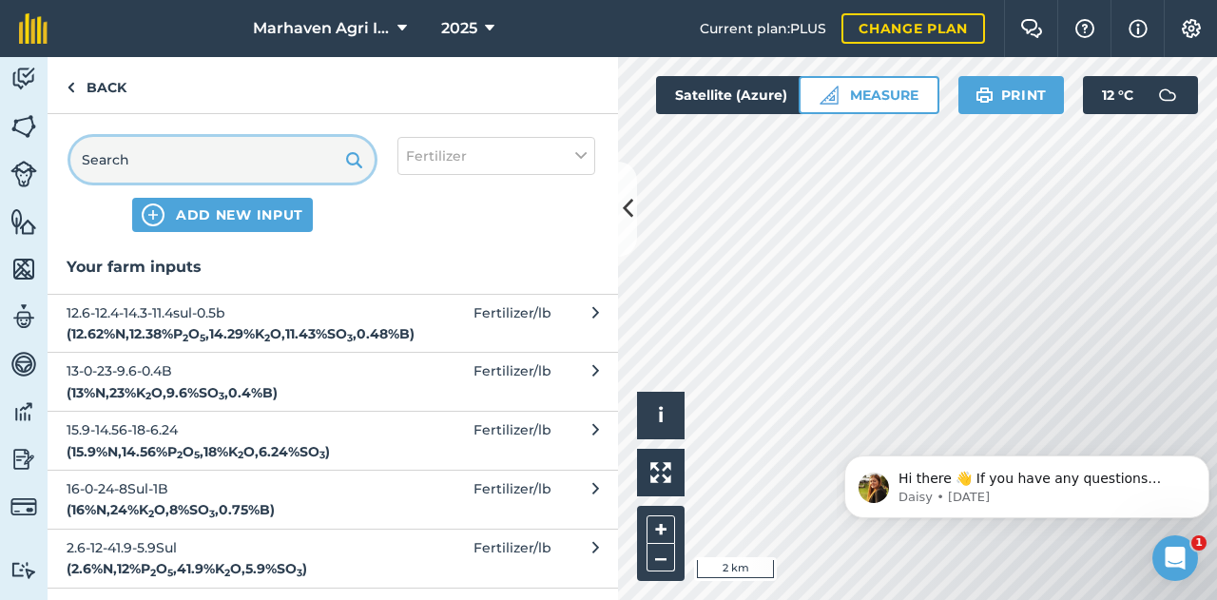
click at [204, 159] on input "text" at bounding box center [222, 160] width 304 height 46
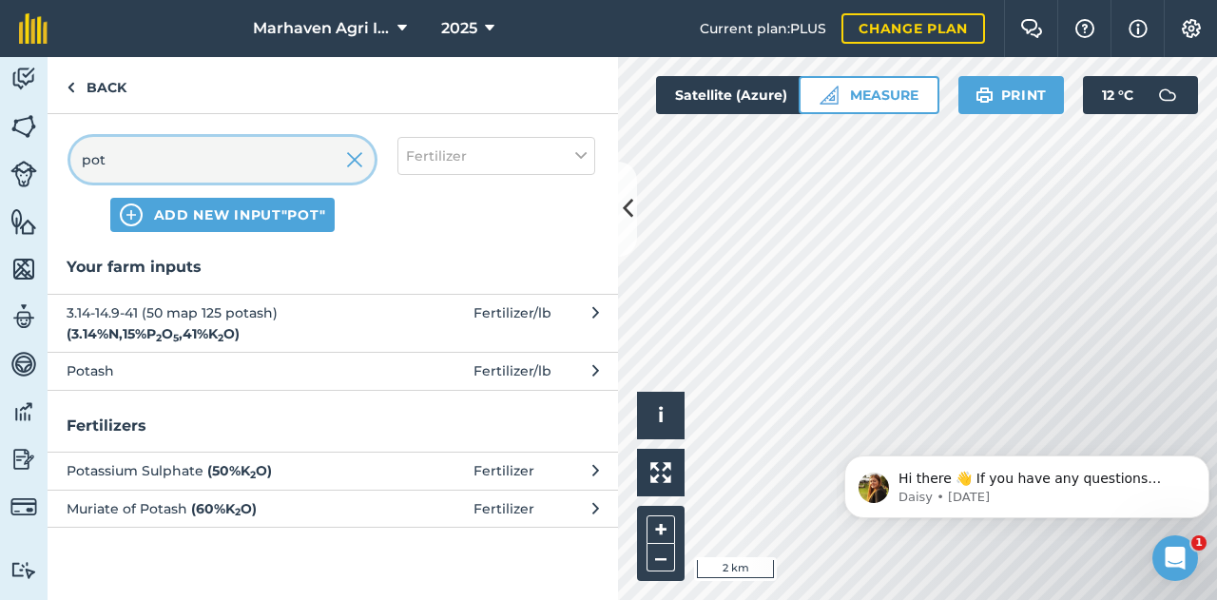
type input "pot"
click at [205, 381] on button "Potash Fertilizer / lb" at bounding box center [333, 370] width 571 height 37
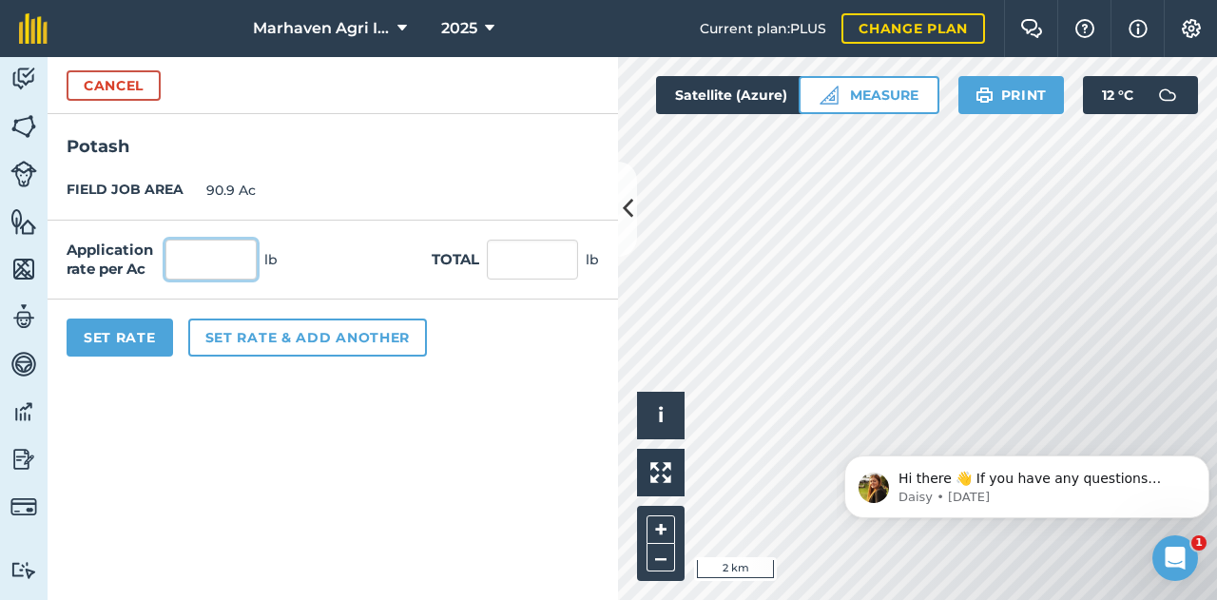
click at [234, 258] on input "text" at bounding box center [211, 260] width 91 height 40
type input "150"
type input "13,635"
click at [218, 270] on input "150" at bounding box center [211, 260] width 91 height 40
type input "175"
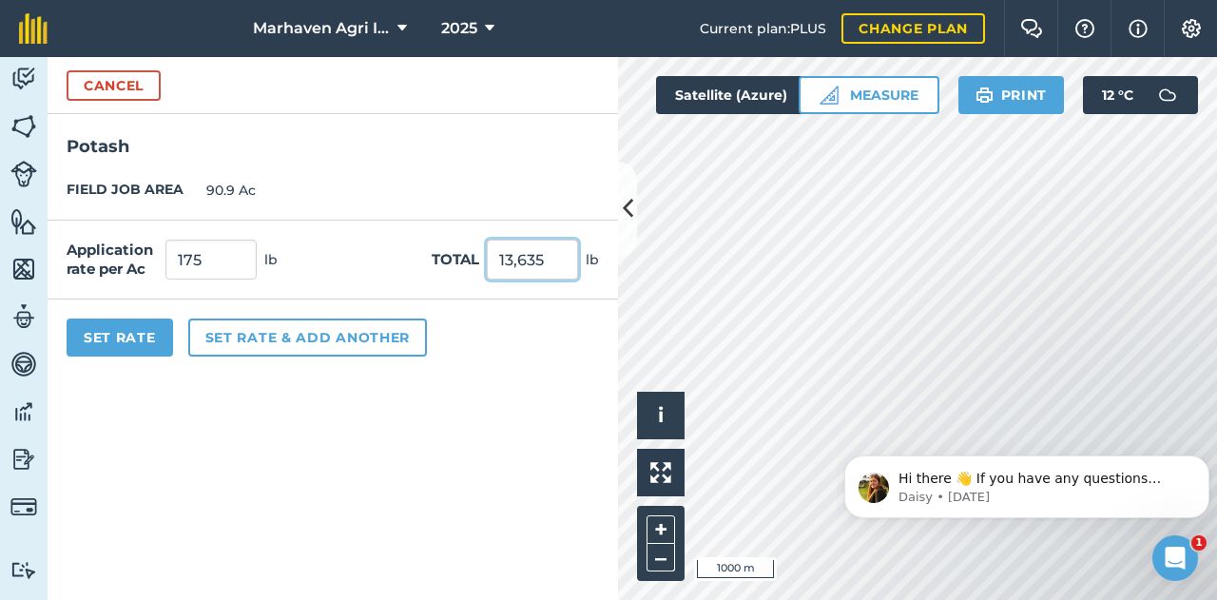
type input "15,907.5"
click at [126, 337] on button "Set Rate" at bounding box center [120, 338] width 107 height 38
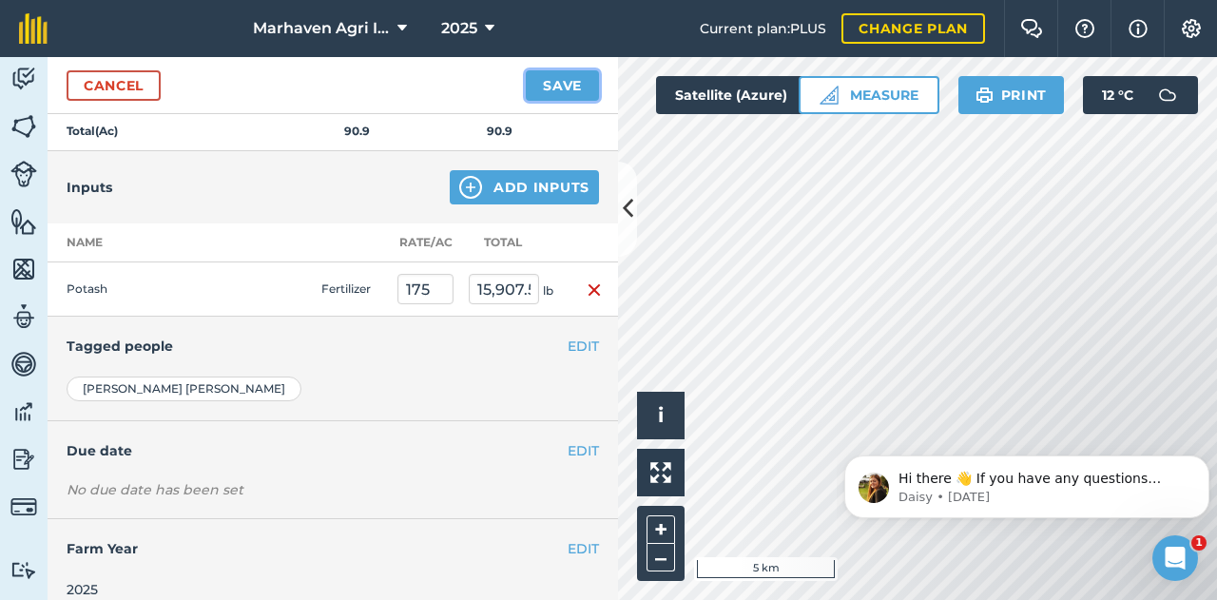
click at [563, 94] on button "Save" at bounding box center [562, 85] width 73 height 30
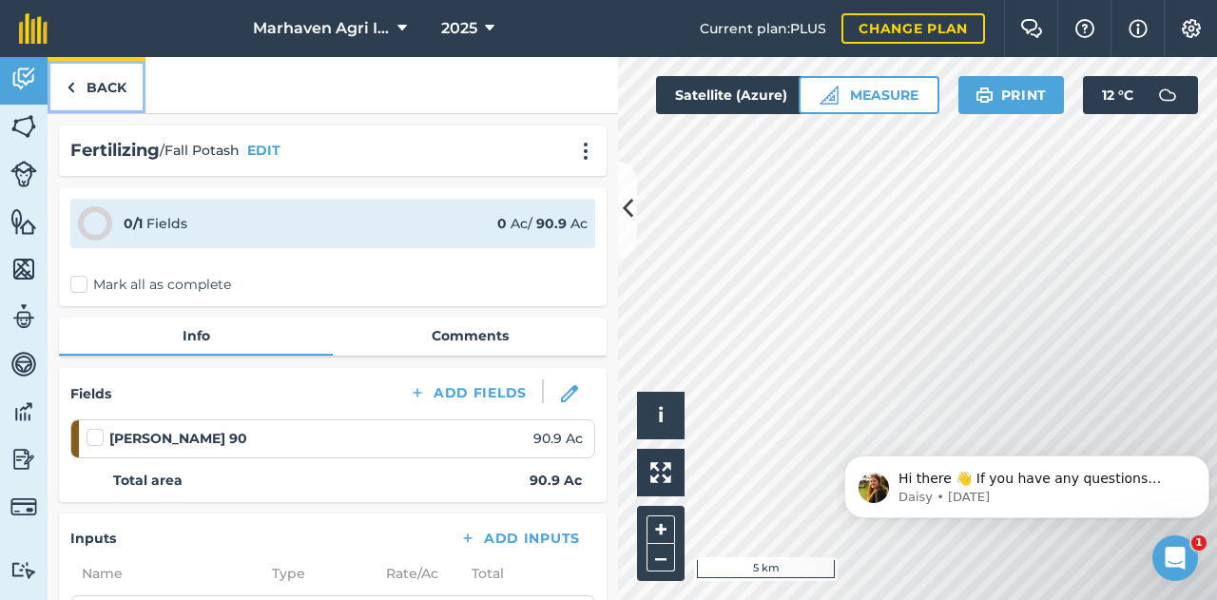
click at [104, 92] on link "Back" at bounding box center [97, 85] width 98 height 56
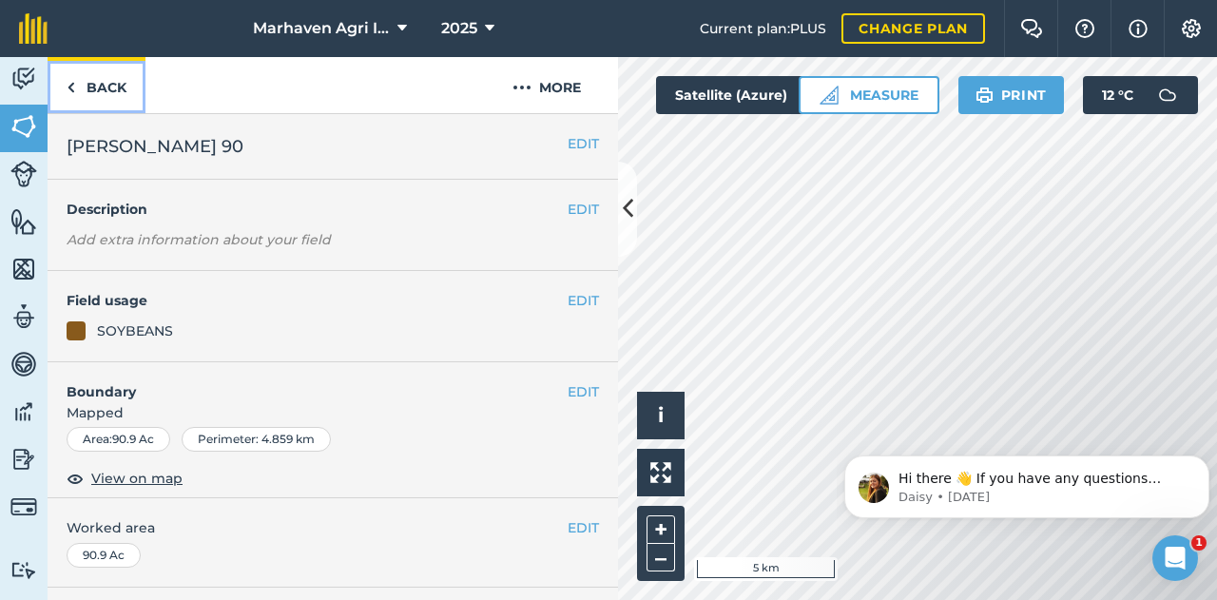
click at [80, 85] on link "Back" at bounding box center [97, 85] width 98 height 56
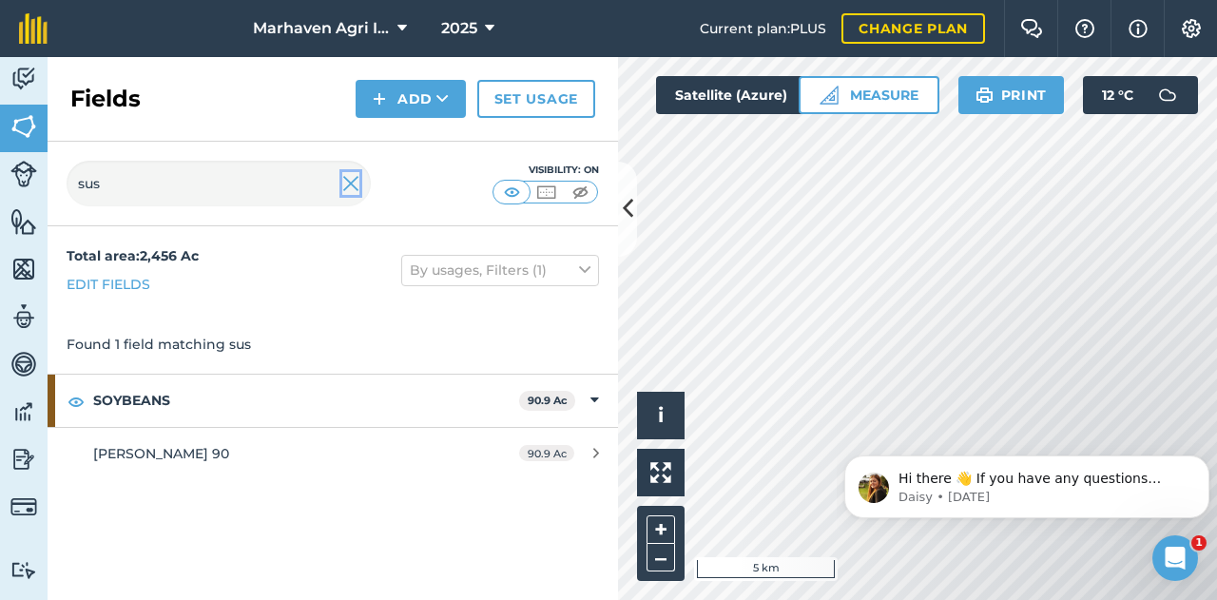
click at [355, 184] on img at bounding box center [350, 183] width 17 height 23
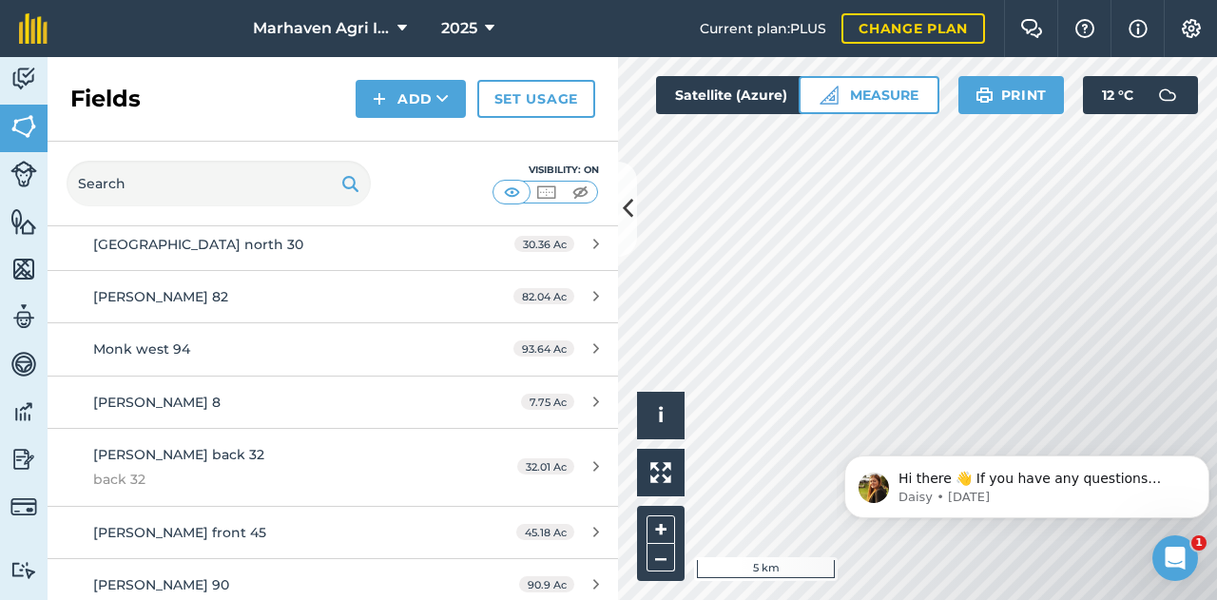
scroll to position [1639, 0]
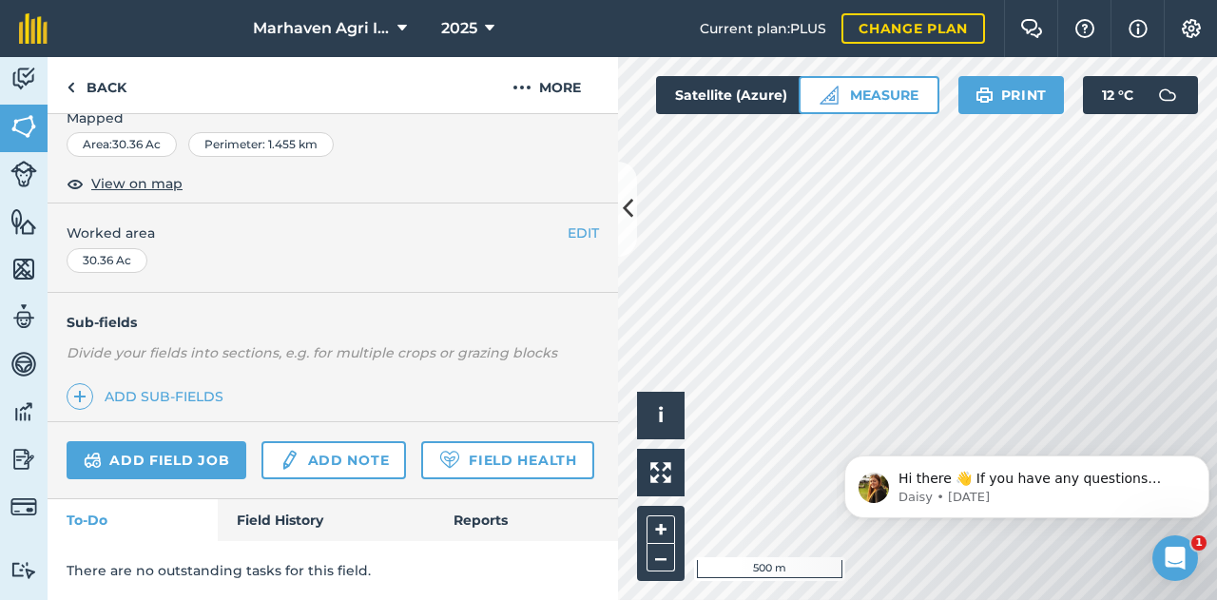
scroll to position [343, 0]
click at [200, 441] on link "Add field job" at bounding box center [157, 460] width 180 height 38
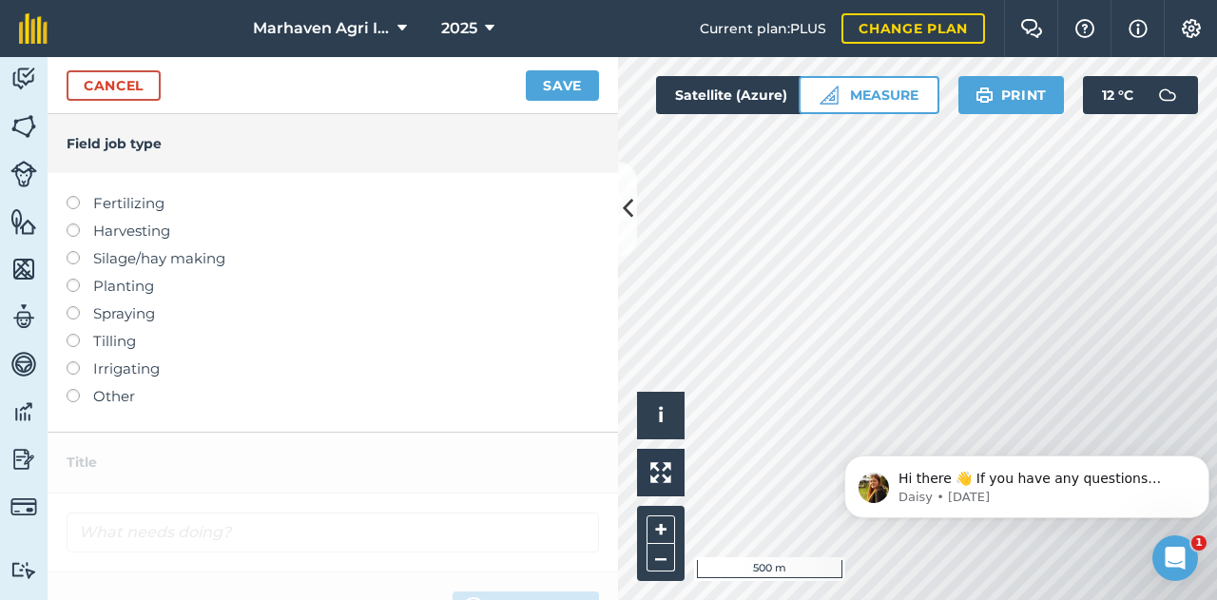
click at [135, 191] on div "Fertilizing Harvesting Silage/hay making Planting Spraying Tilling Irrigating O…" at bounding box center [333, 302] width 571 height 259
click at [121, 207] on label "Fertilizing" at bounding box center [333, 203] width 533 height 23
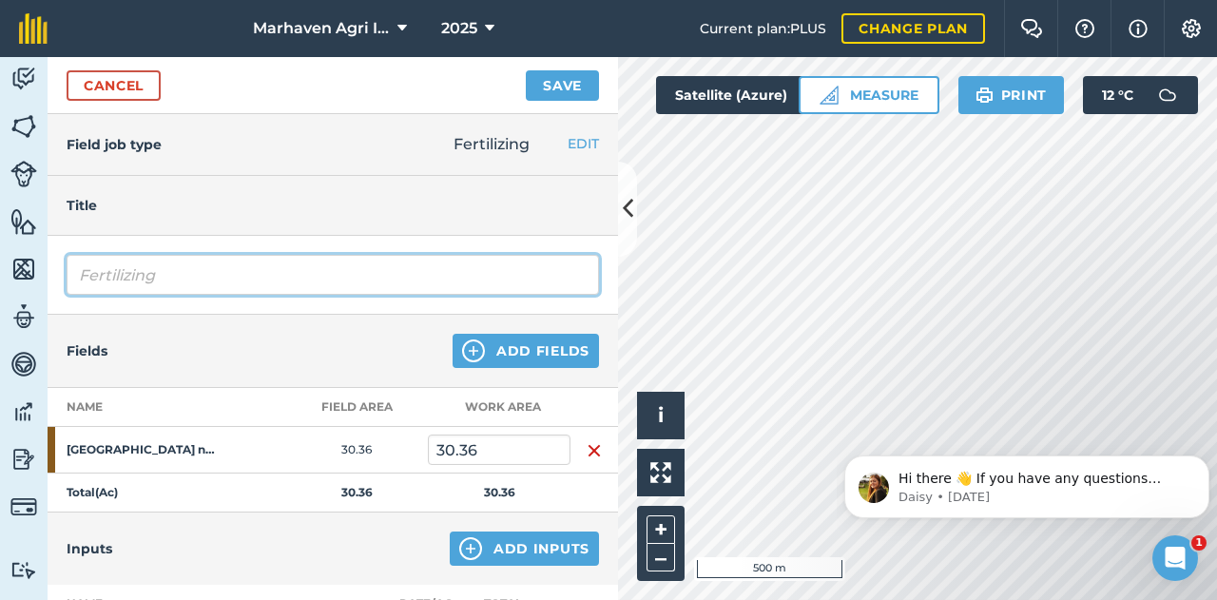
drag, startPoint x: 190, startPoint y: 277, endPoint x: 15, endPoint y: 271, distance: 175.1
click at [15, 271] on div "Activity Fields Livestock Features Maps Team Vehicles Data Reporting Billing Tu…" at bounding box center [608, 328] width 1217 height 543
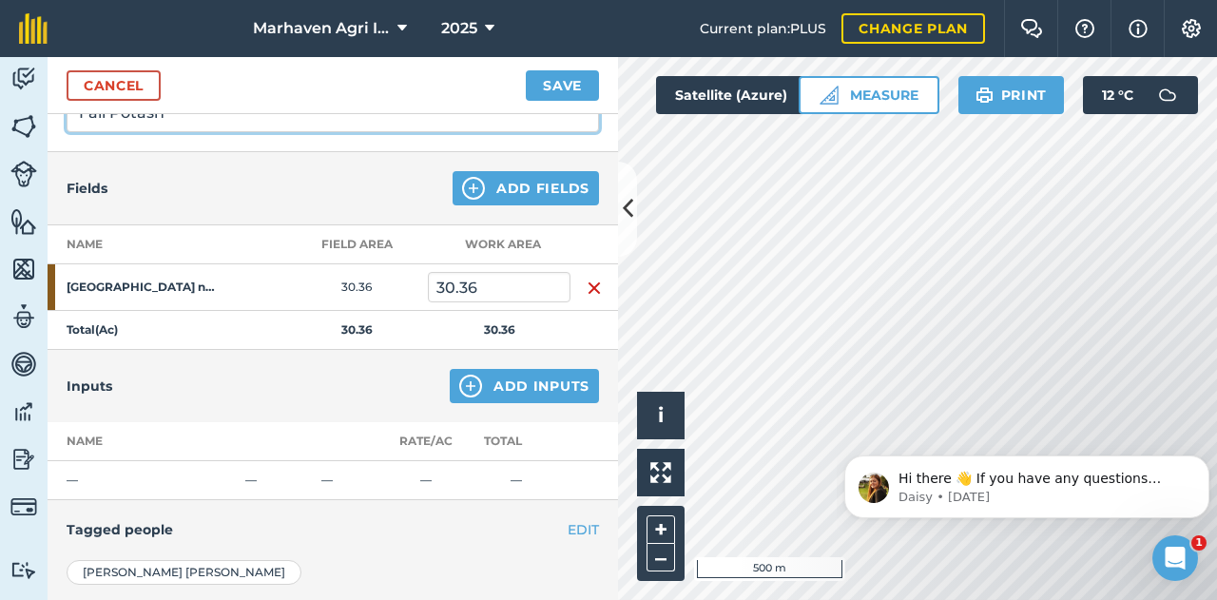
scroll to position [190, 0]
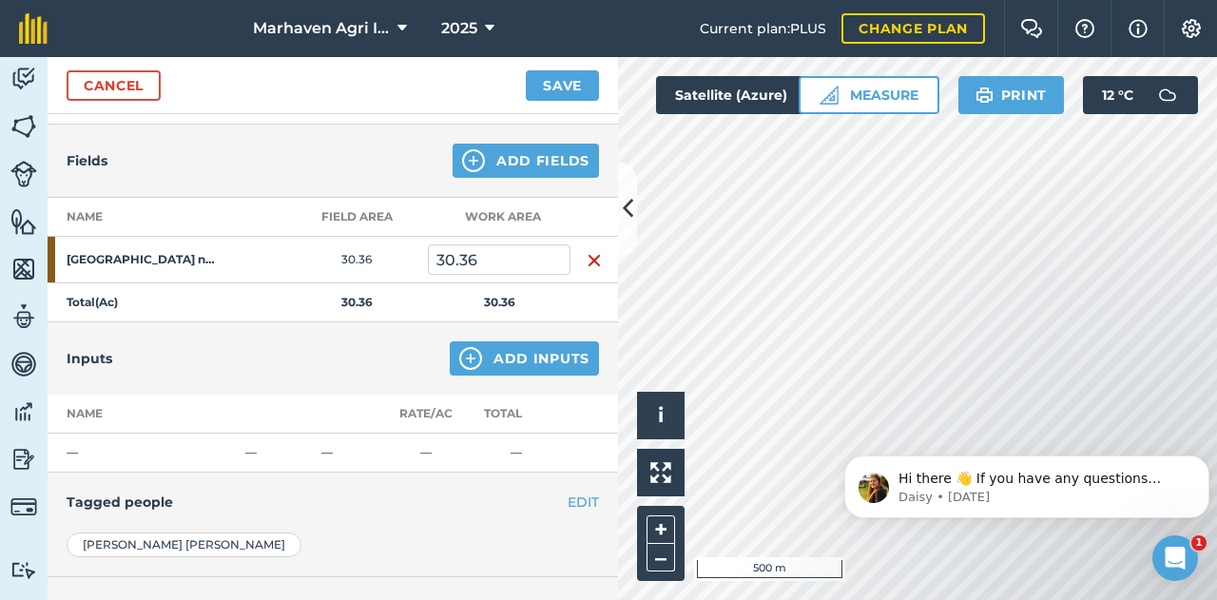
type input "Fall Potash"
click at [504, 161] on button "Add Fields" at bounding box center [526, 161] width 146 height 34
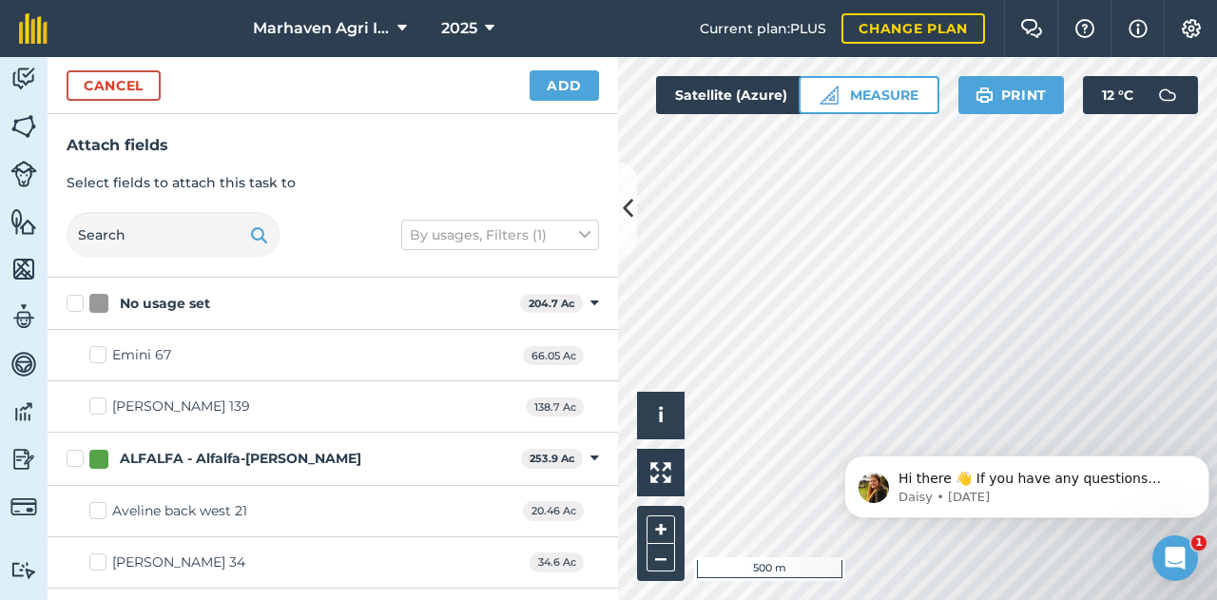
checkbox input "true"
click at [555, 94] on button "Add" at bounding box center [564, 85] width 69 height 30
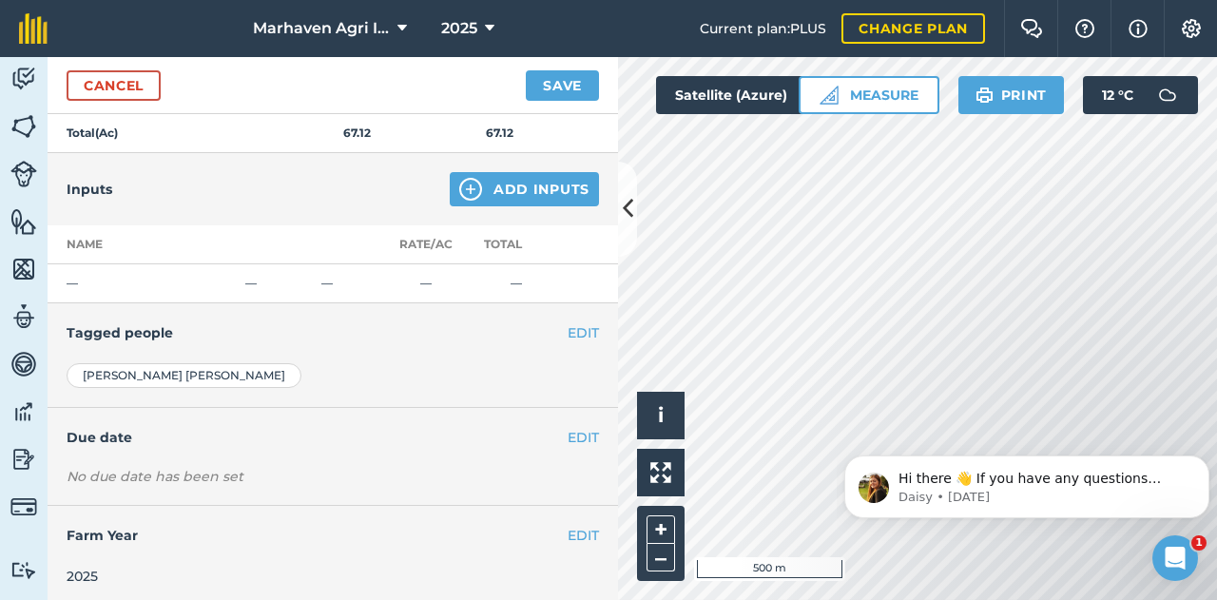
scroll to position [454, 0]
click at [528, 190] on button "Add Inputs" at bounding box center [524, 188] width 149 height 34
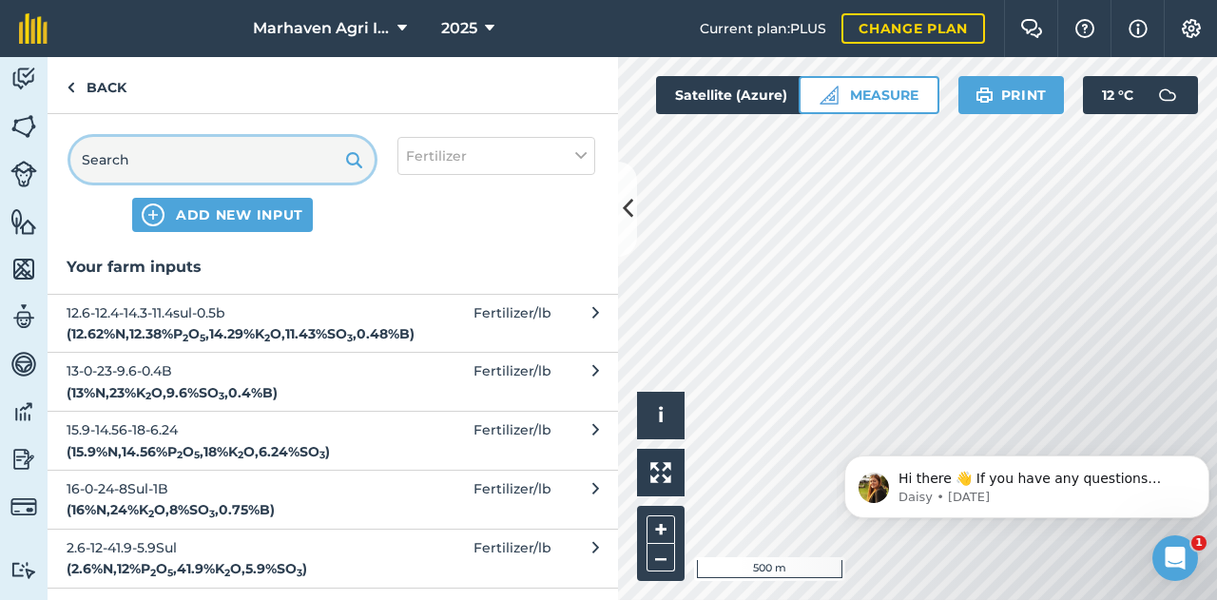
click at [216, 163] on input "text" at bounding box center [222, 160] width 304 height 46
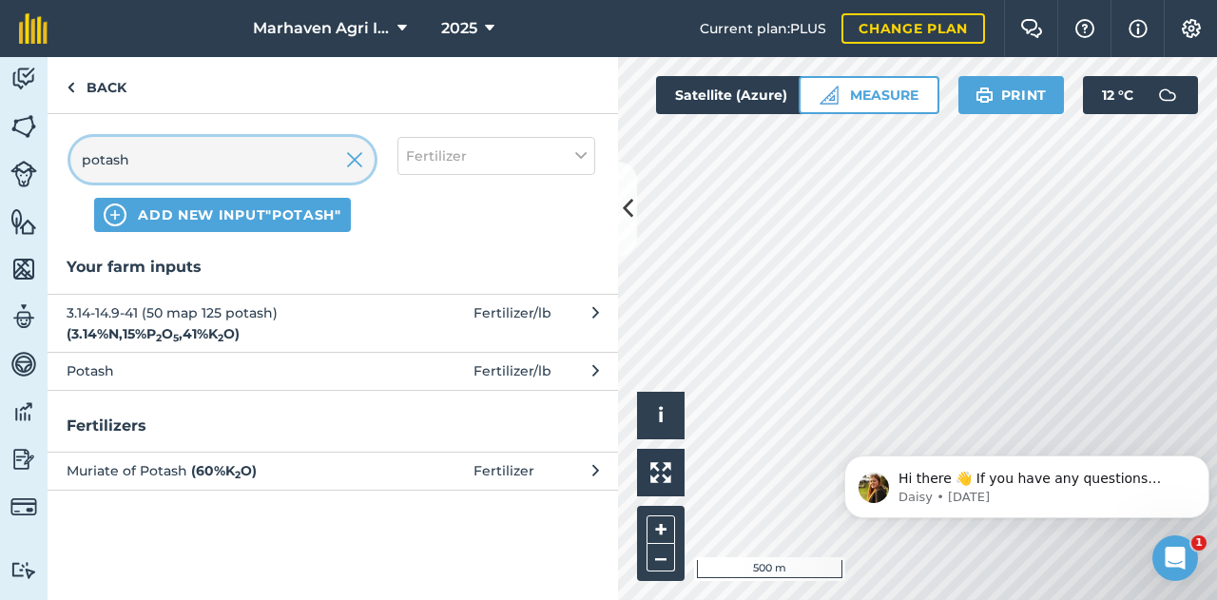
type input "potash"
click at [173, 380] on span "Potash" at bounding box center [222, 370] width 311 height 21
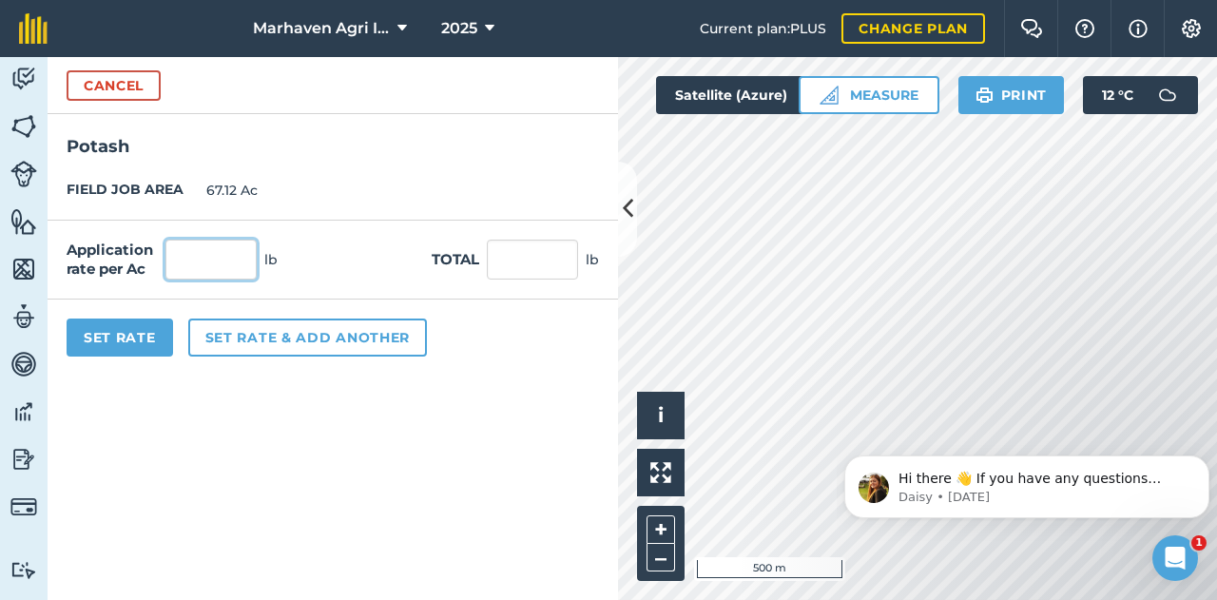
click at [215, 262] on input "text" at bounding box center [211, 260] width 91 height 40
type input "200"
type input "13,424"
drag, startPoint x: 231, startPoint y: 263, endPoint x: 107, endPoint y: 260, distance: 124.6
click at [107, 262] on div "Application rate per Ac 200 lb" at bounding box center [172, 260] width 211 height 40
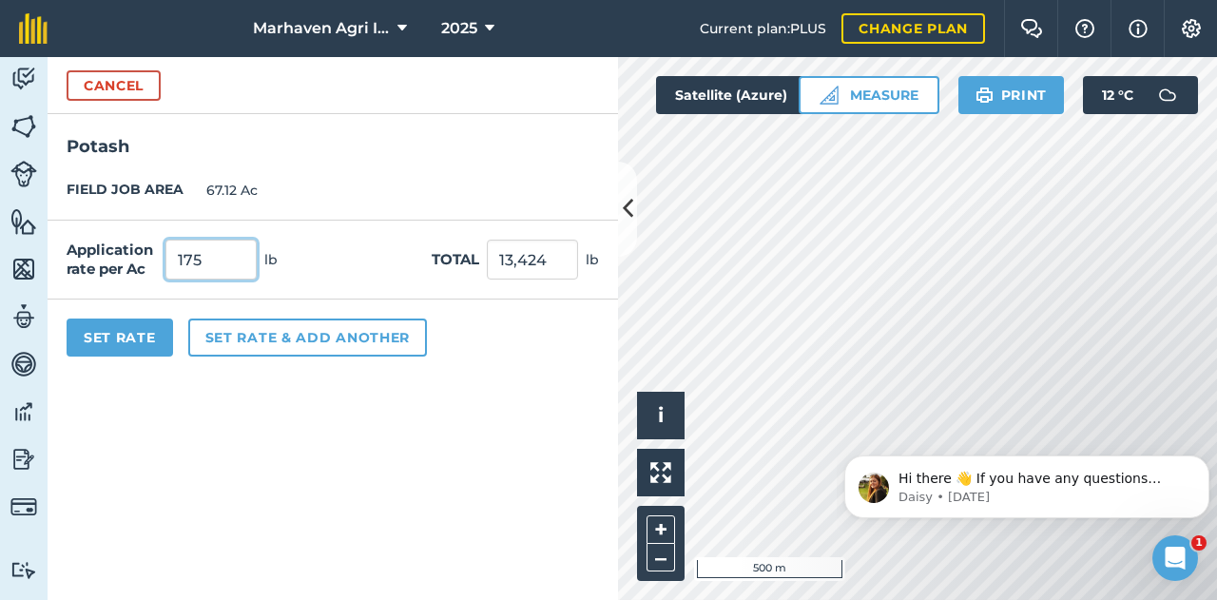
type input "175"
type input "11,746"
click at [139, 330] on button "Set Rate" at bounding box center [120, 338] width 107 height 38
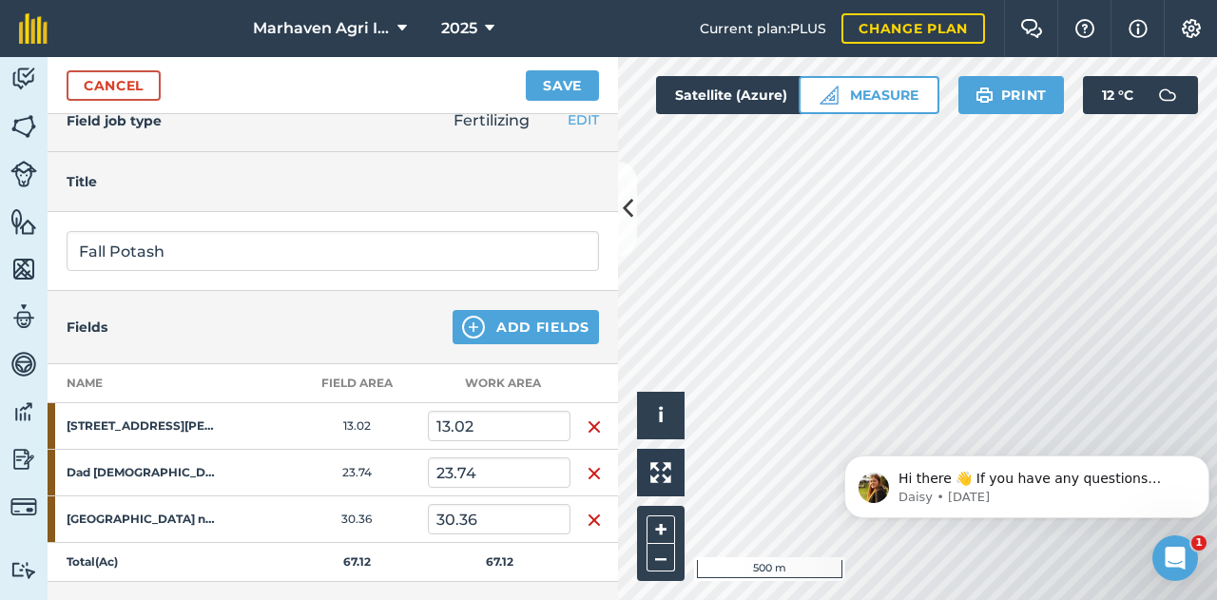
scroll to position [0, 0]
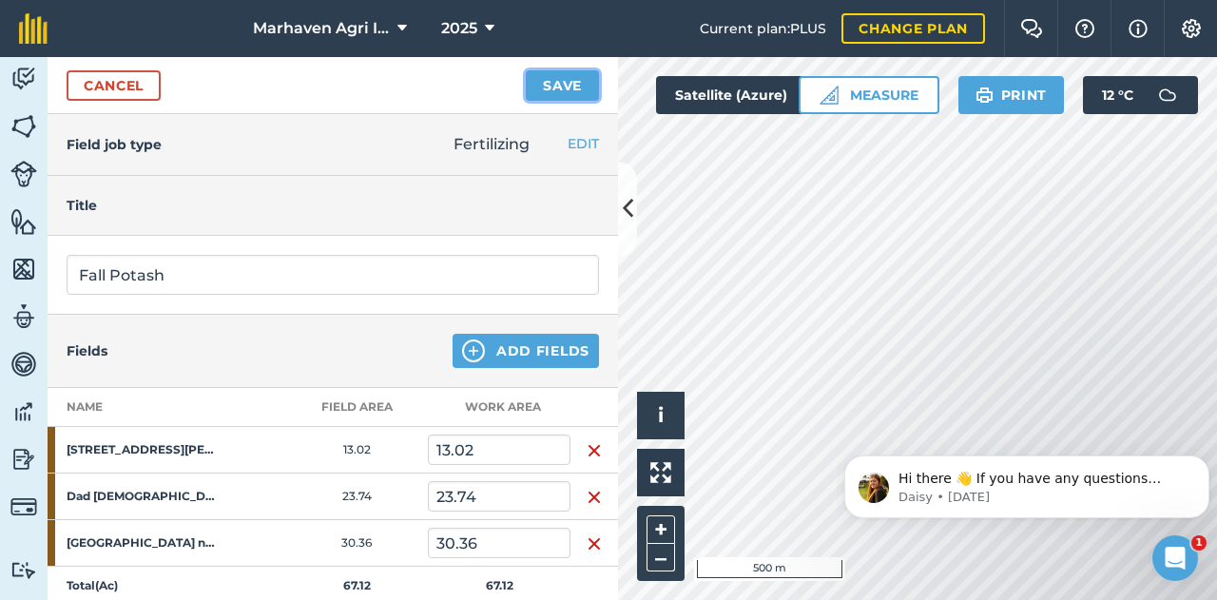
click at [563, 77] on button "Save" at bounding box center [562, 85] width 73 height 30
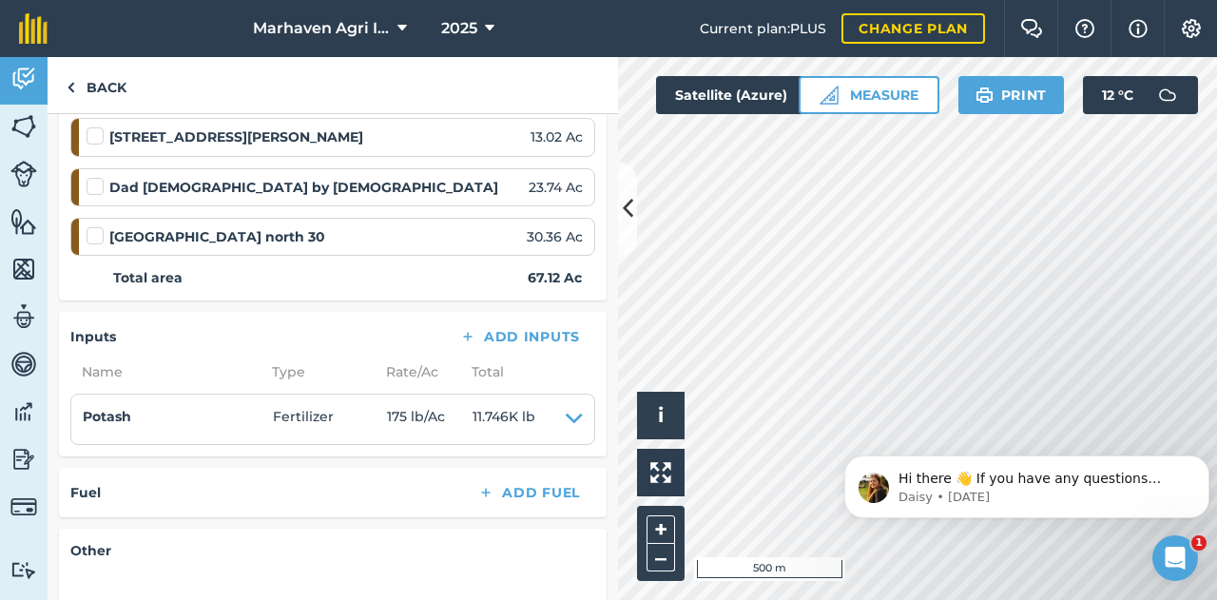
scroll to position [302, 0]
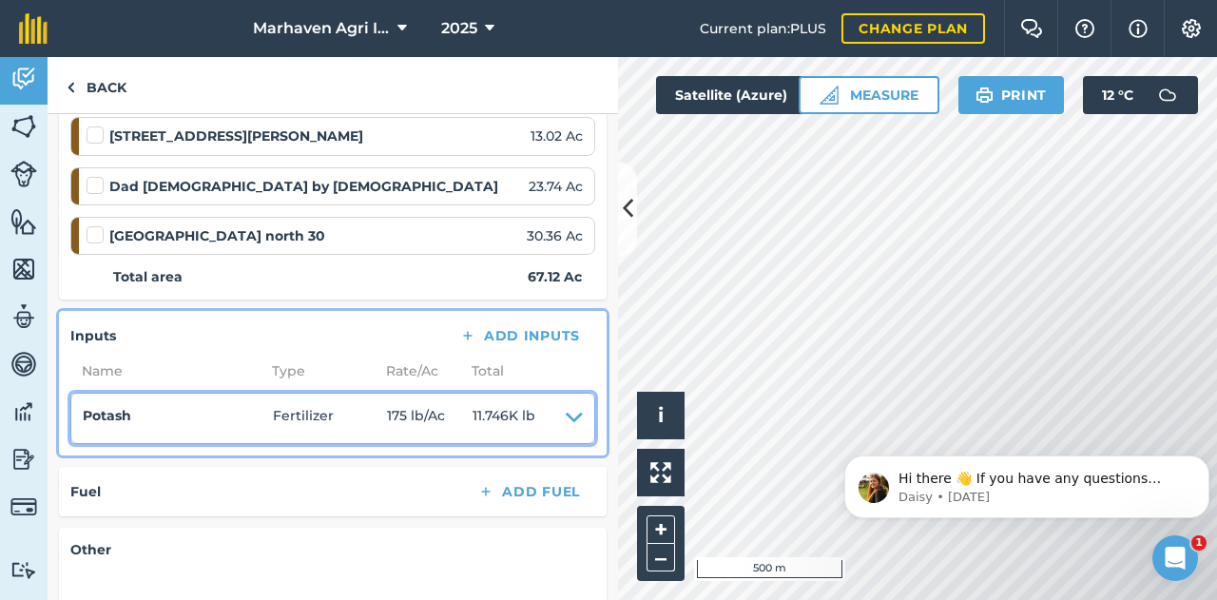
click at [566, 417] on icon at bounding box center [574, 418] width 17 height 27
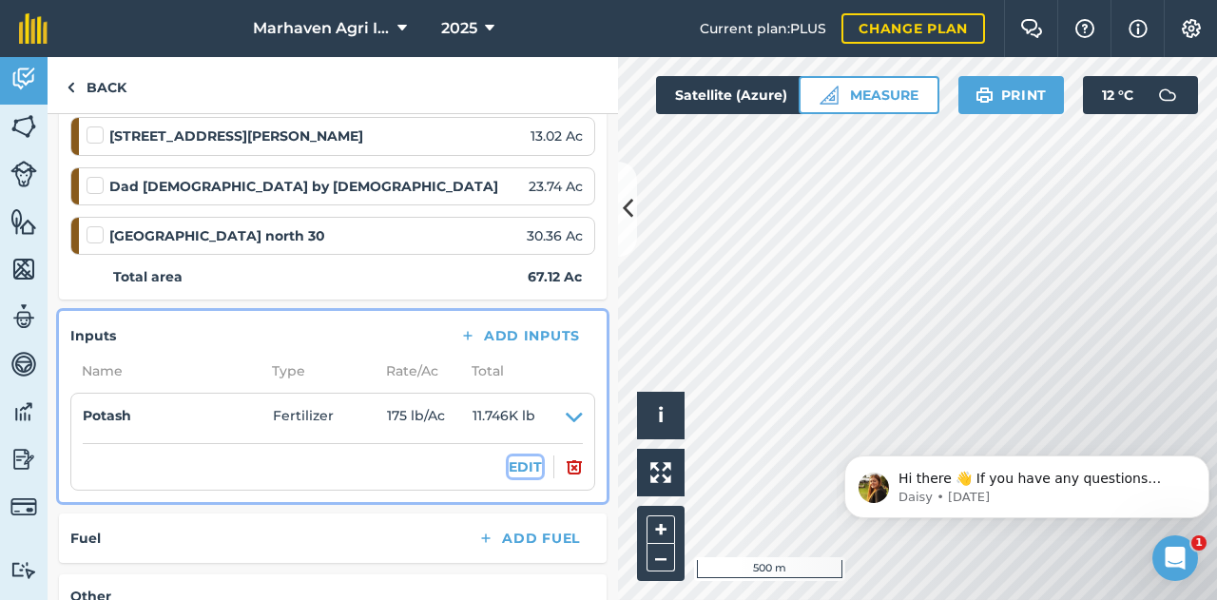
click at [518, 469] on button "EDIT" at bounding box center [525, 467] width 33 height 21
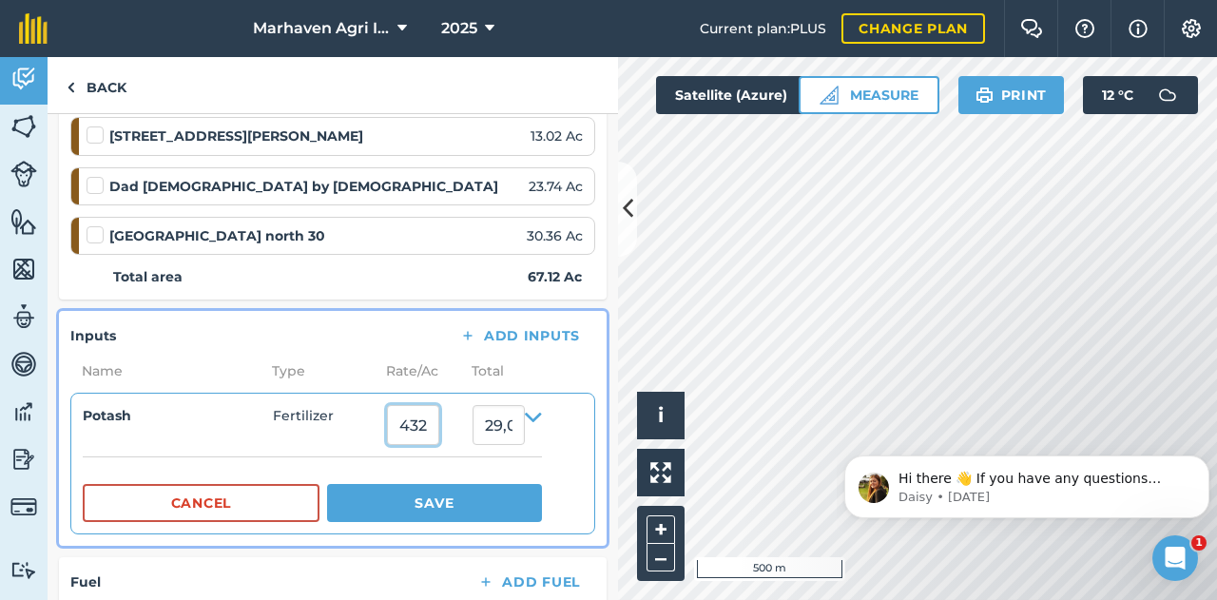
click at [419, 428] on input "432.43442" at bounding box center [413, 425] width 52 height 40
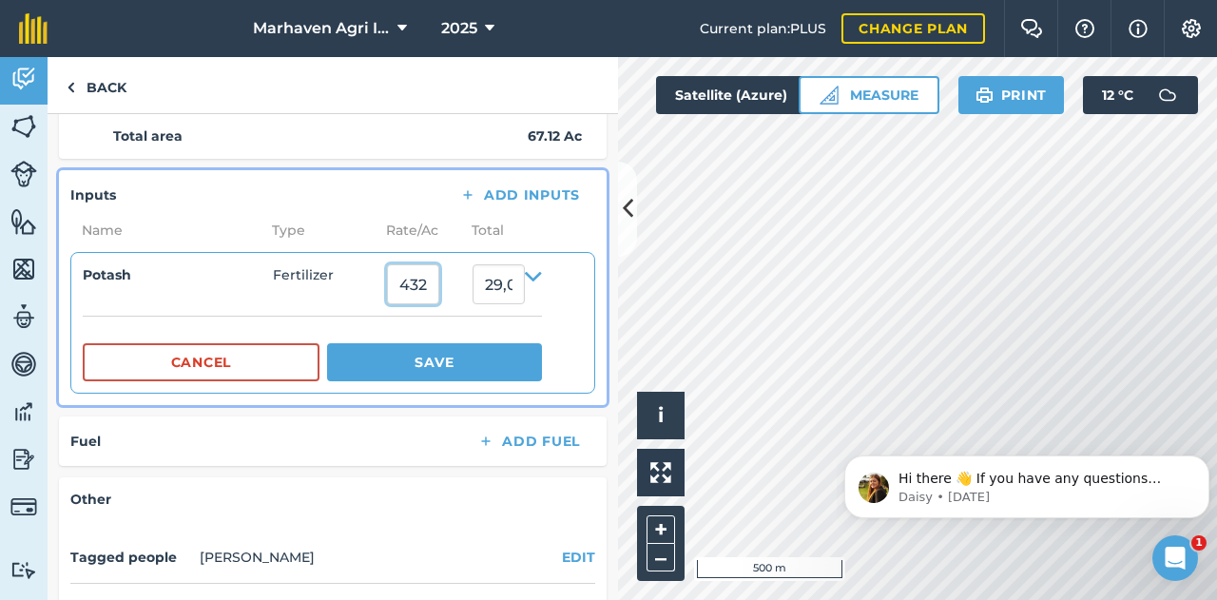
scroll to position [452, 0]
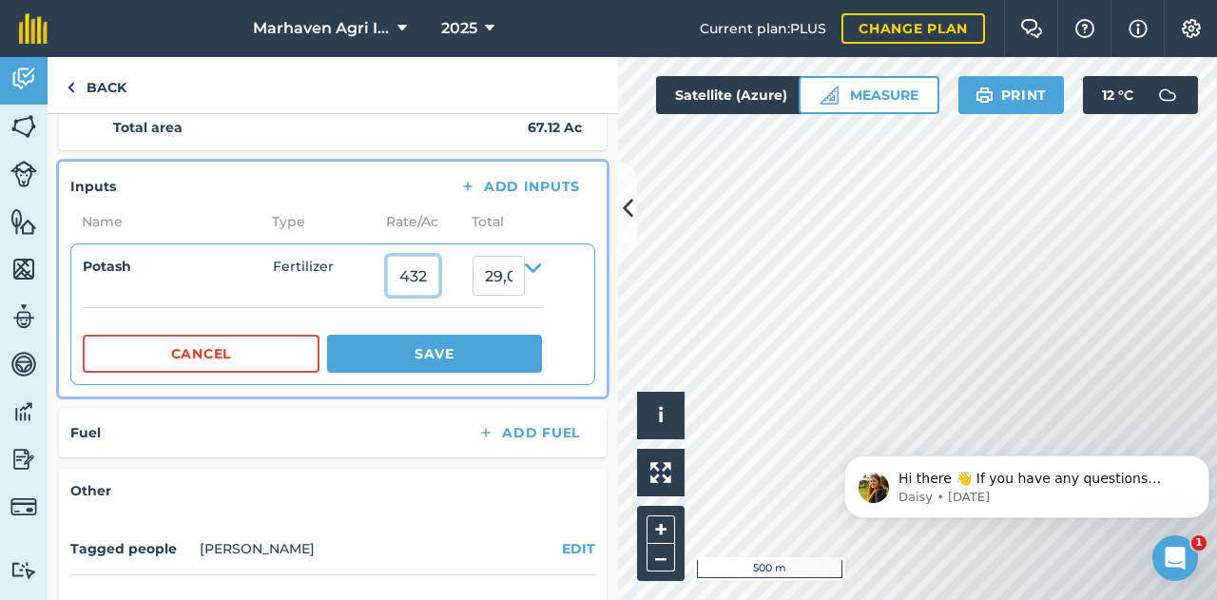
click at [417, 271] on input "432.43442" at bounding box center [413, 276] width 52 height 40
type input "225"
type input "15,102.000000000002"
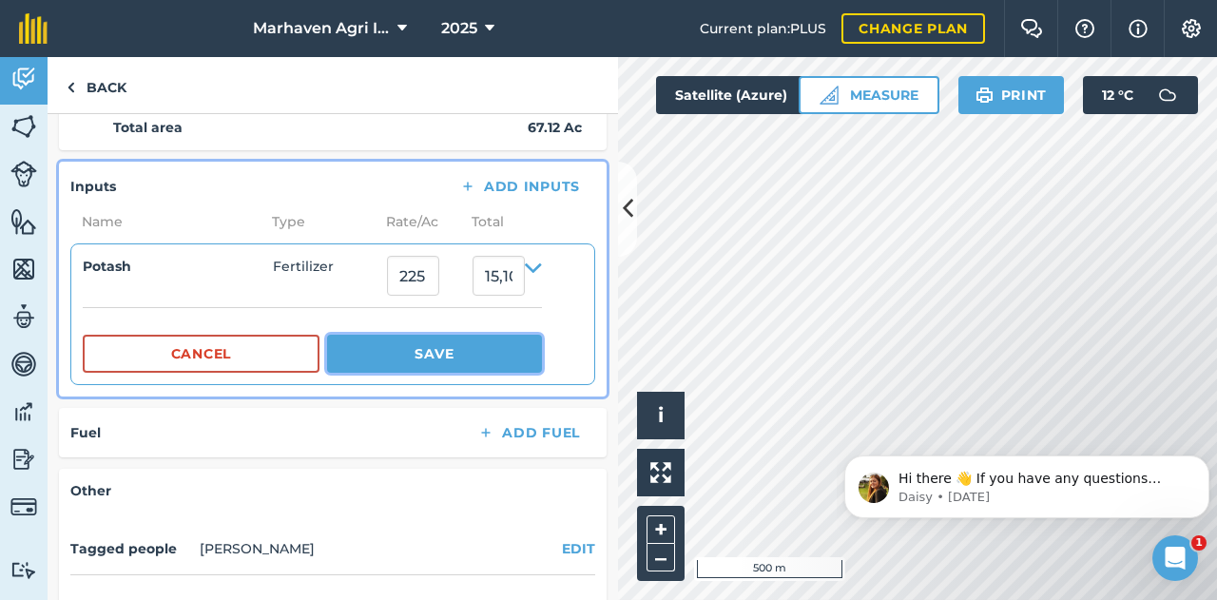
click at [514, 344] on button "Save" at bounding box center [434, 354] width 215 height 38
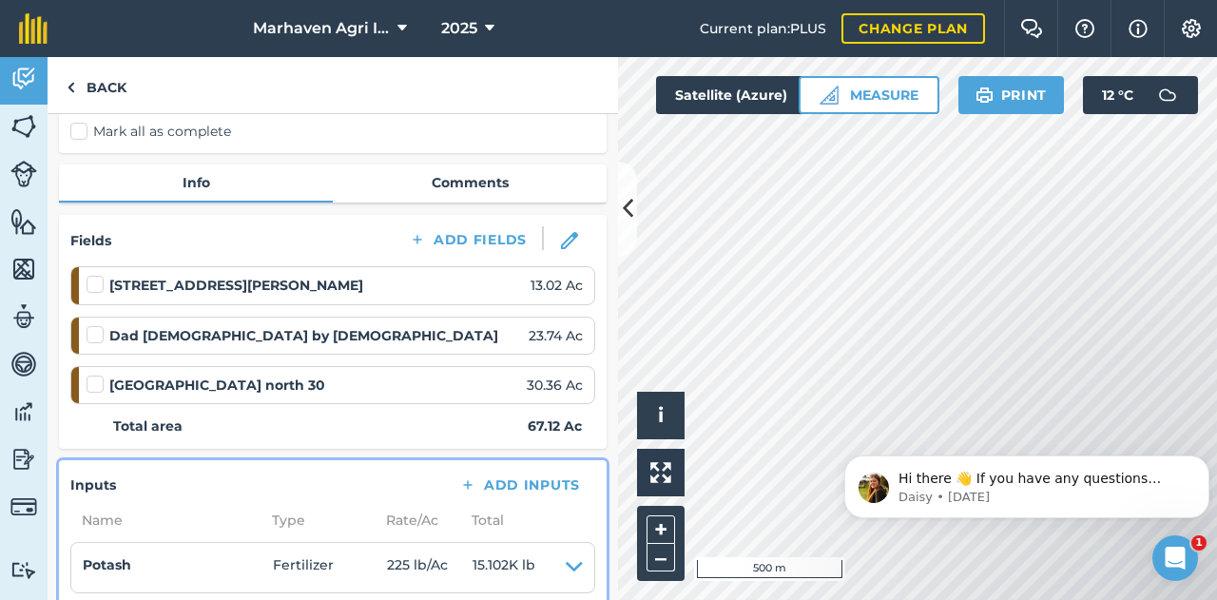
scroll to position [0, 0]
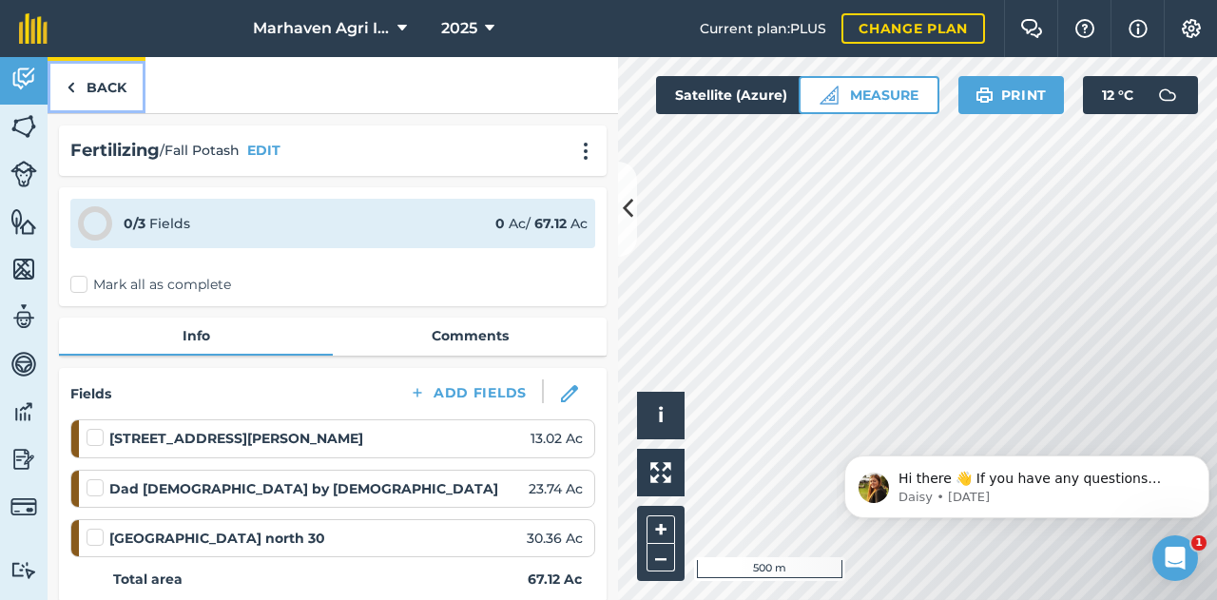
click at [97, 86] on link "Back" at bounding box center [97, 85] width 98 height 56
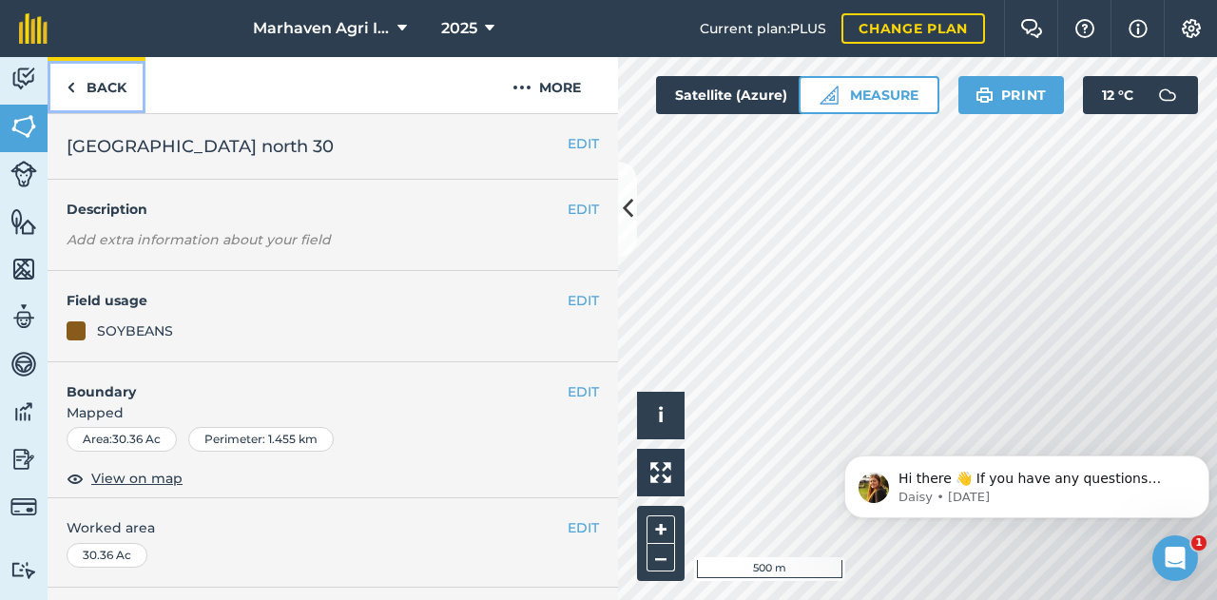
click at [91, 88] on link "Back" at bounding box center [97, 85] width 98 height 56
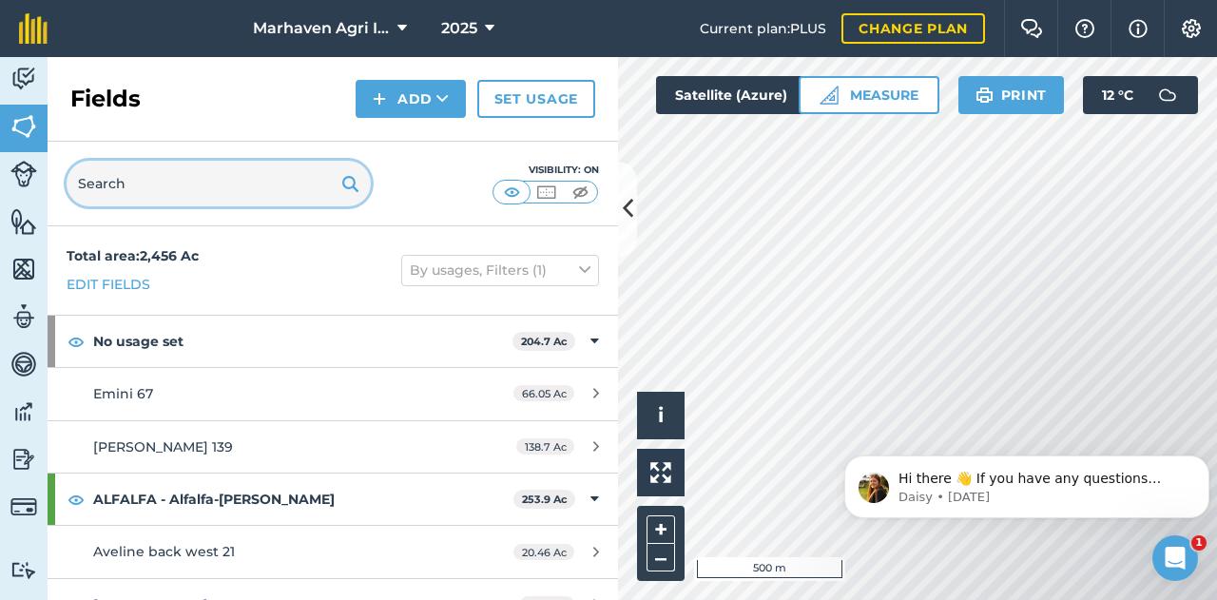
click at [193, 185] on input "text" at bounding box center [219, 184] width 304 height 46
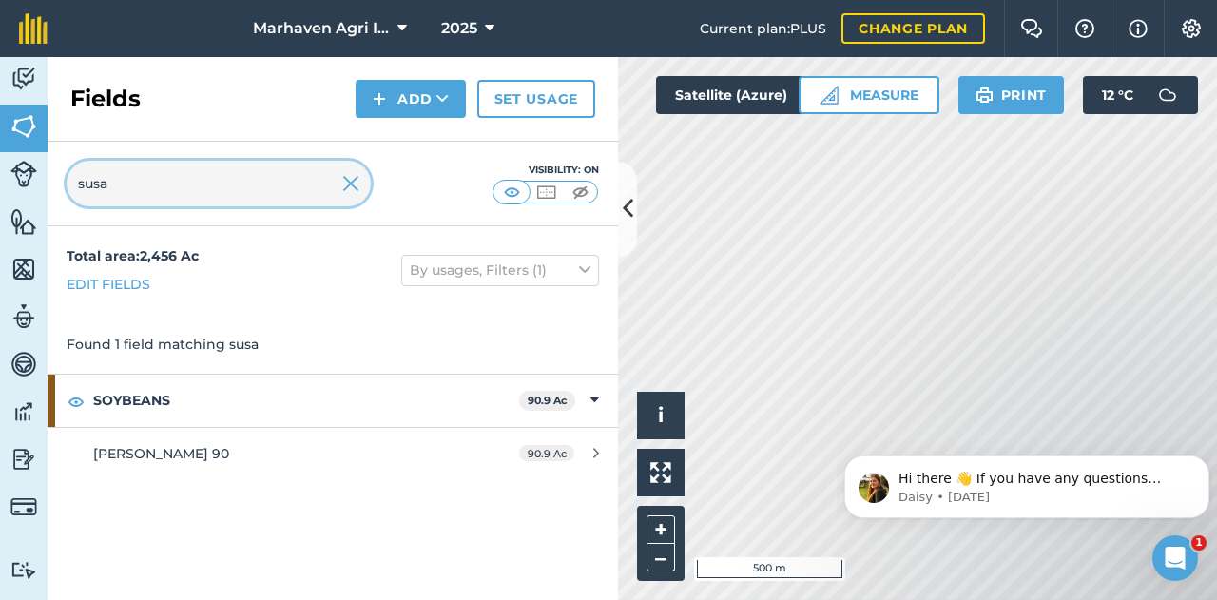
type input "susa"
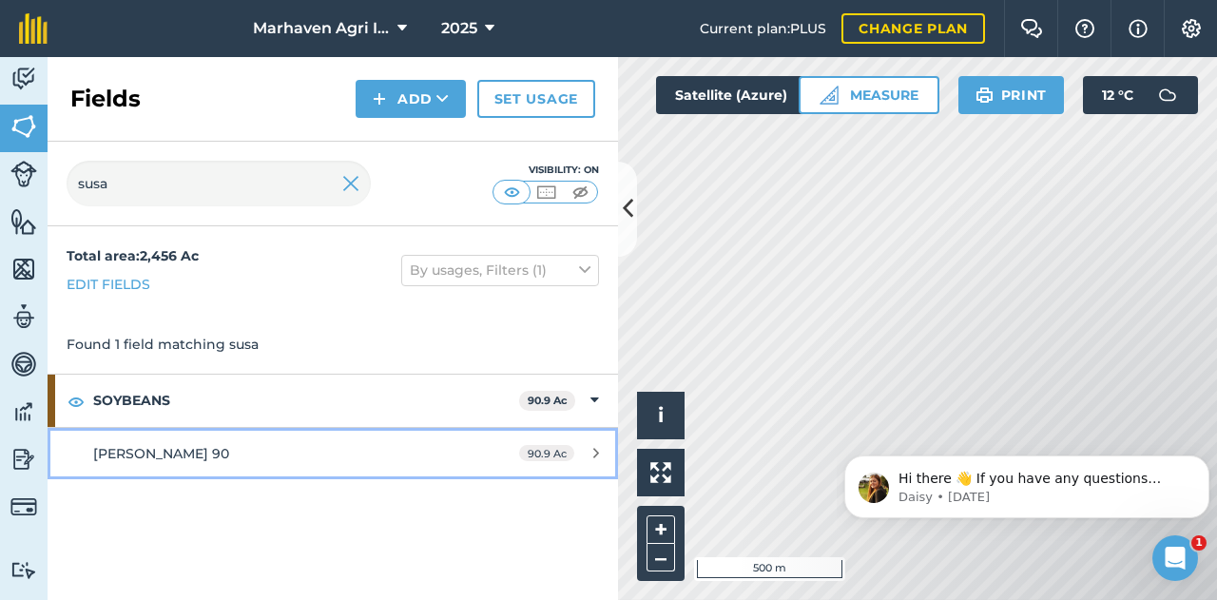
click at [180, 460] on div "[PERSON_NAME] 90" at bounding box center [272, 453] width 358 height 21
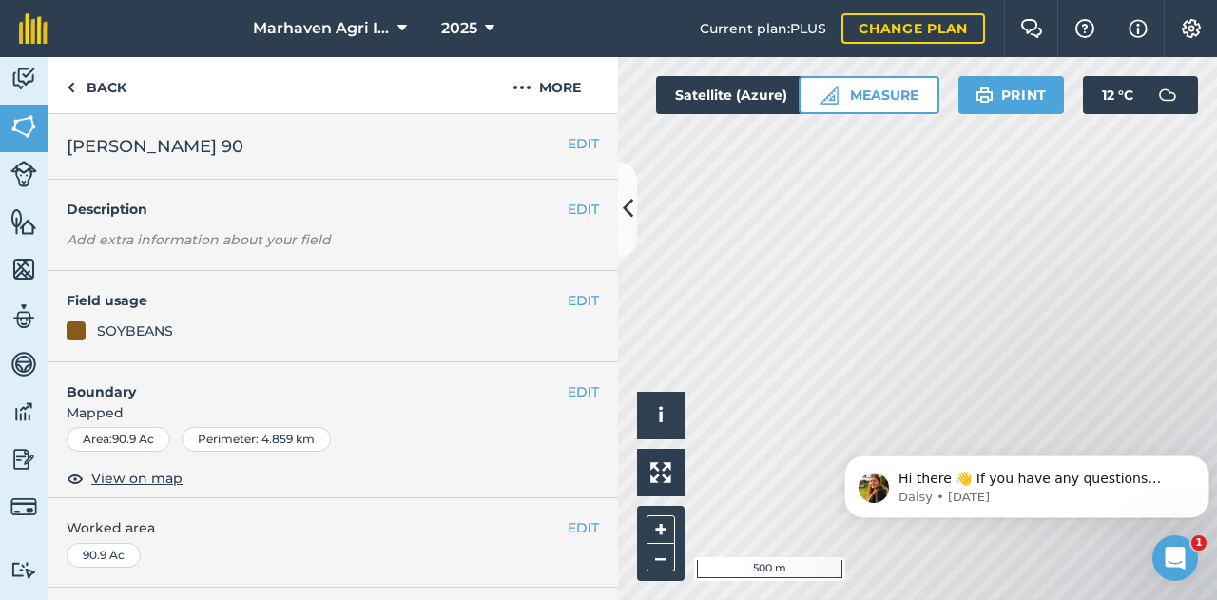
scroll to position [398, 0]
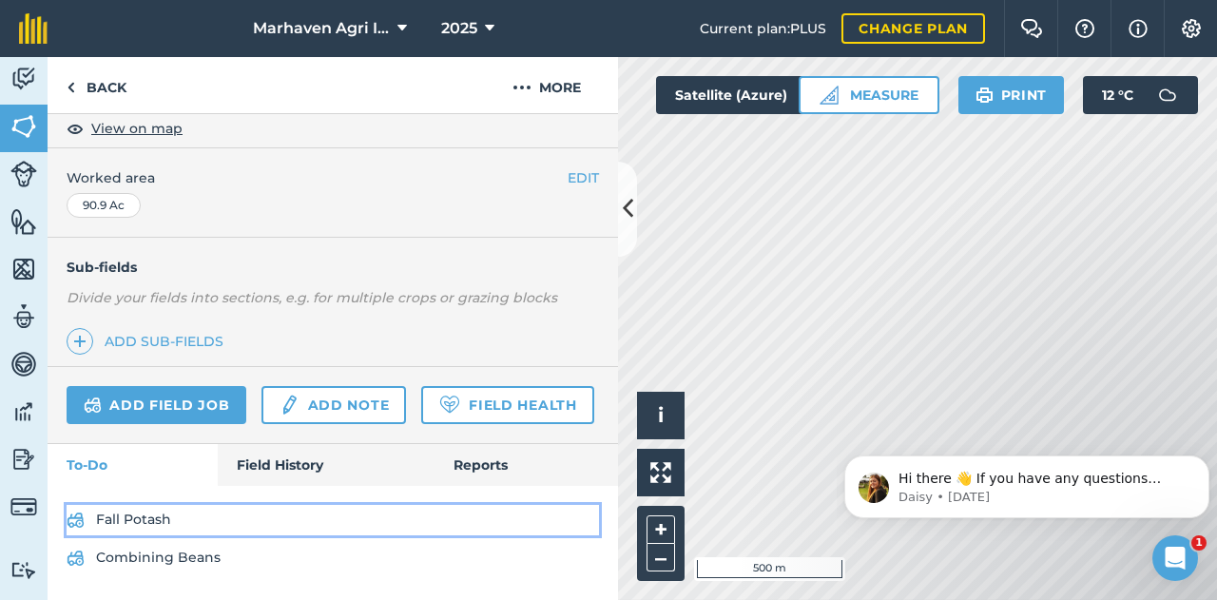
click at [143, 524] on link "Fall Potash" at bounding box center [333, 520] width 533 height 30
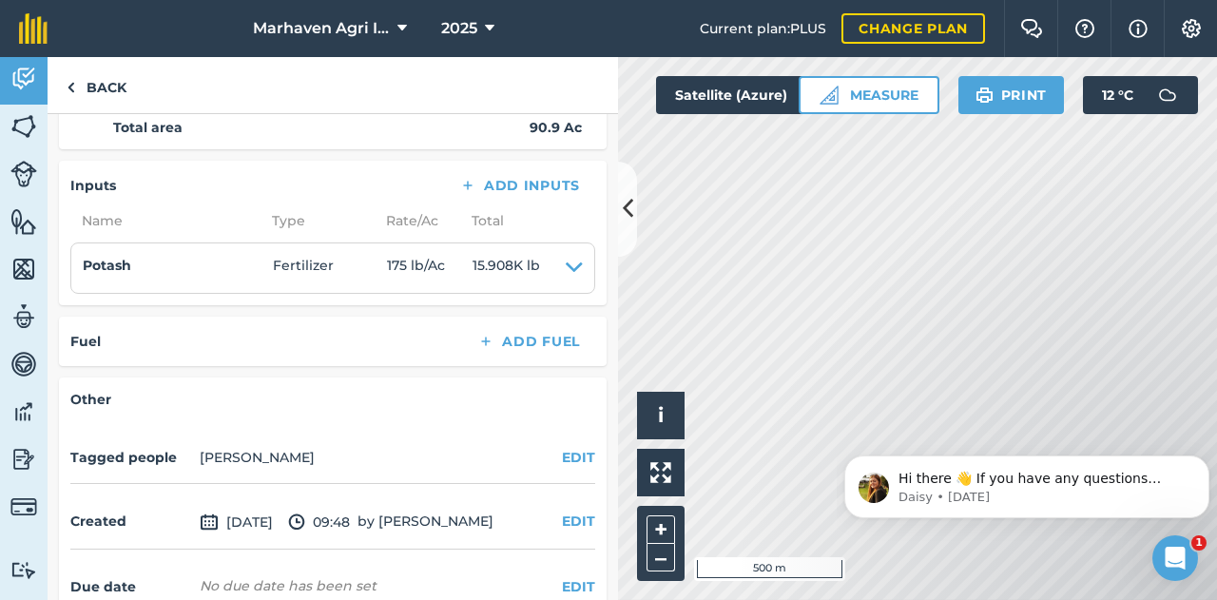
scroll to position [449, 0]
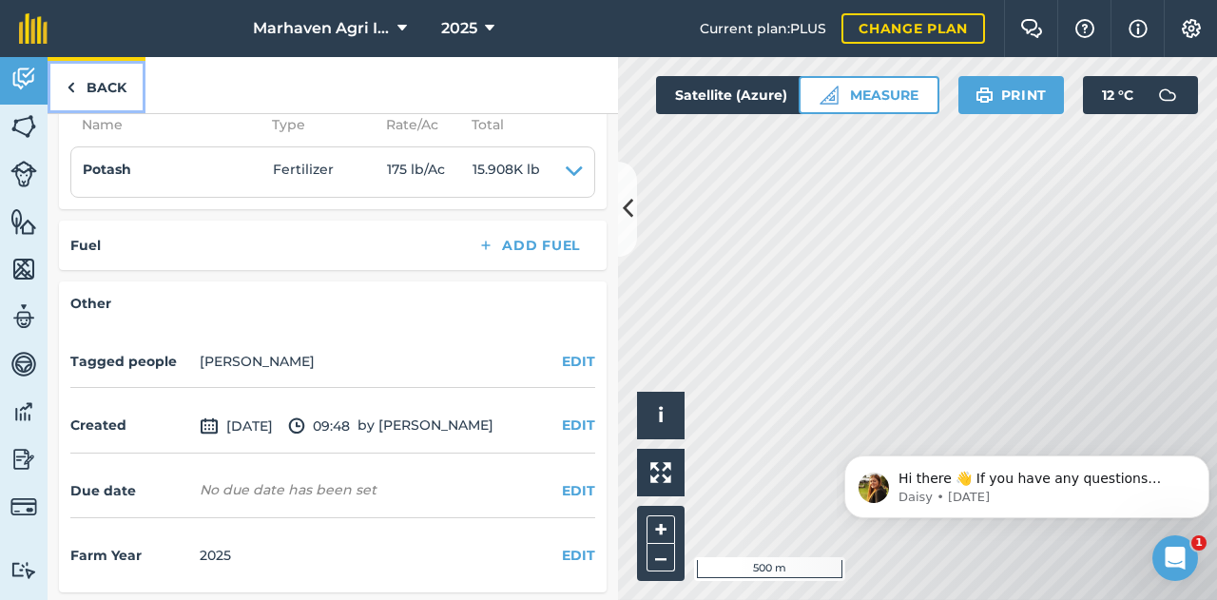
click at [94, 93] on link "Back" at bounding box center [97, 85] width 98 height 56
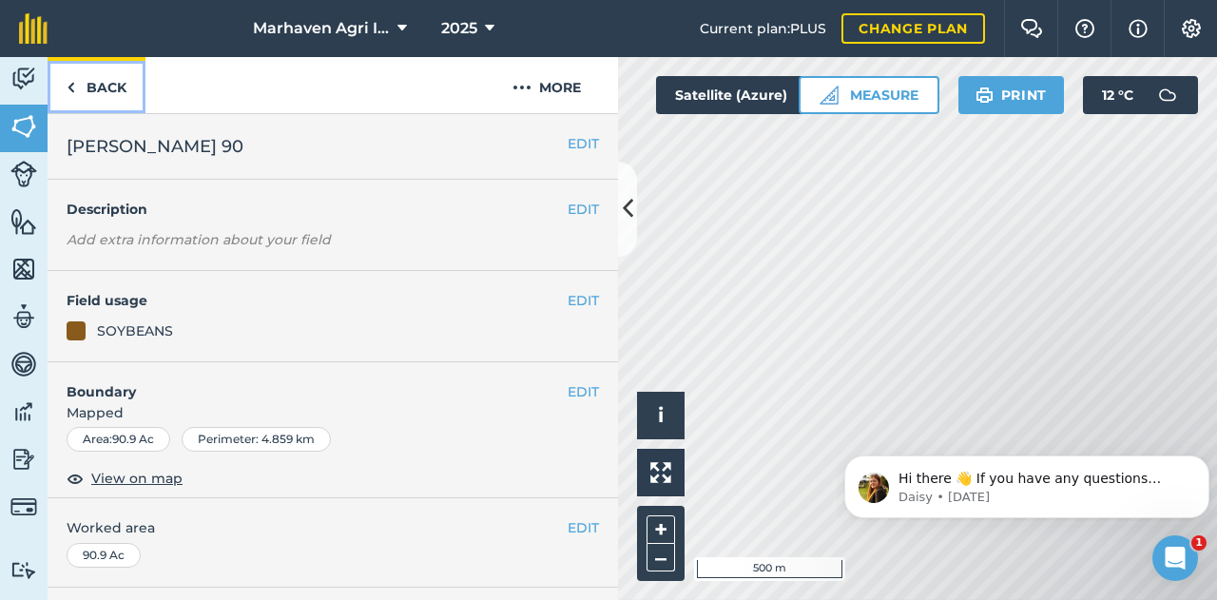
click at [99, 87] on link "Back" at bounding box center [97, 85] width 98 height 56
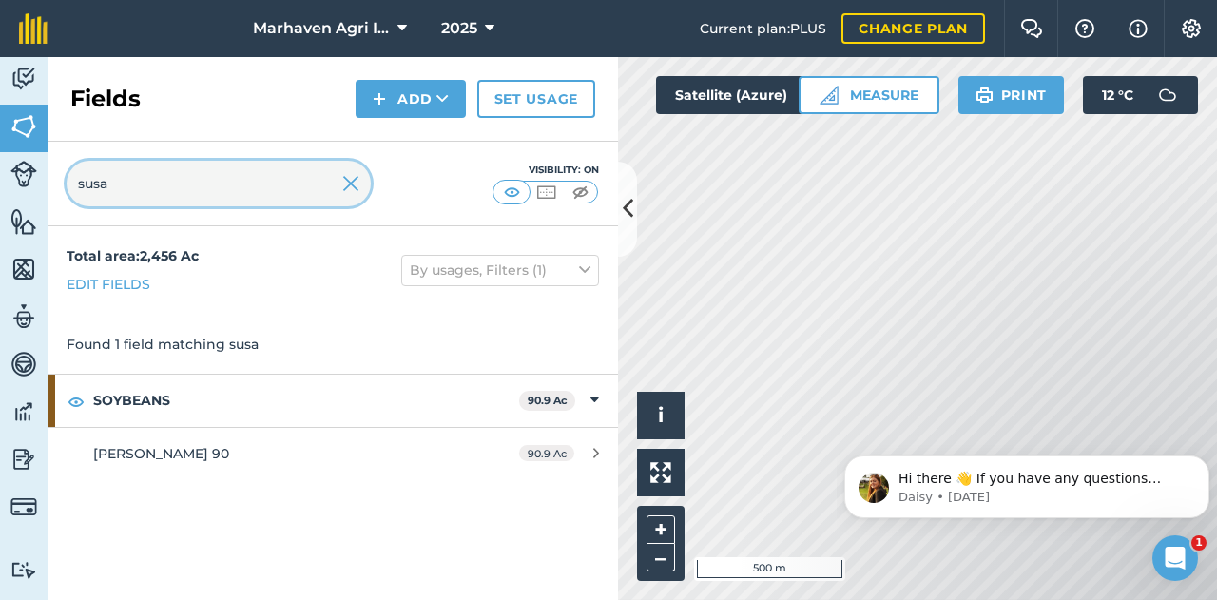
click at [149, 178] on input "susa" at bounding box center [219, 184] width 304 height 46
type input "16"
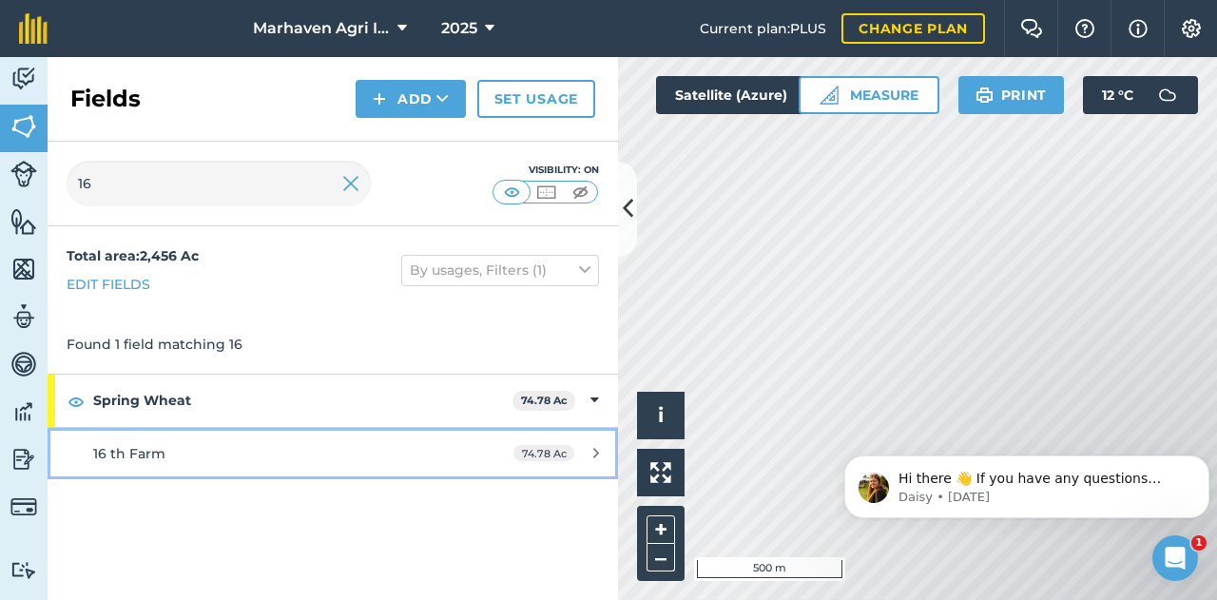
click at [182, 457] on div "16 th Farm" at bounding box center [272, 453] width 358 height 21
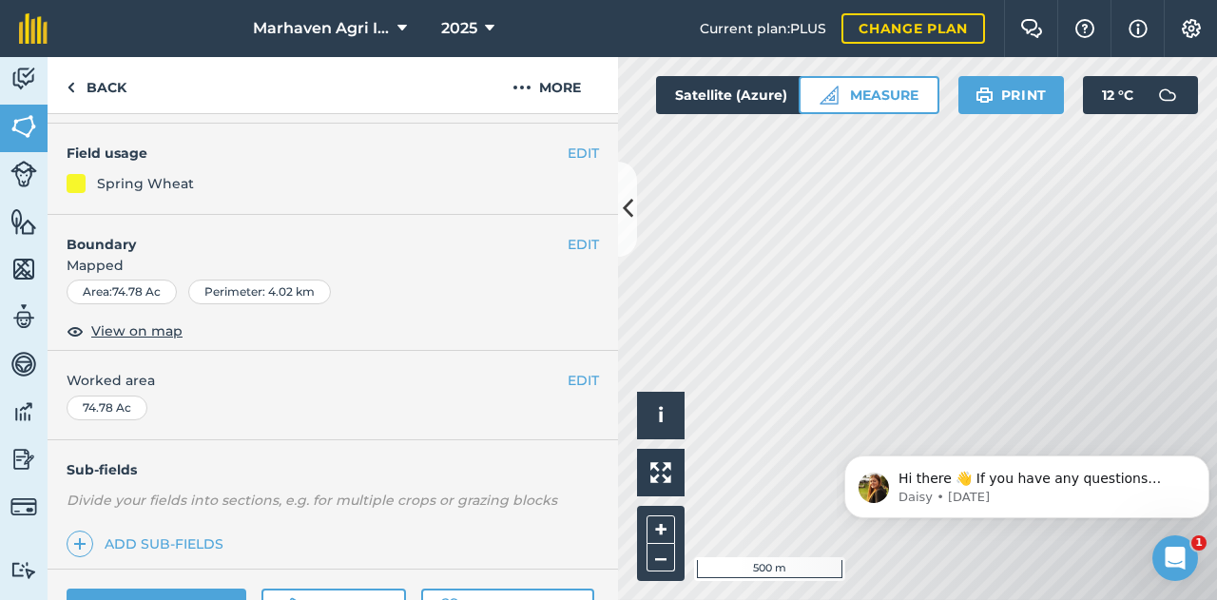
scroll to position [360, 0]
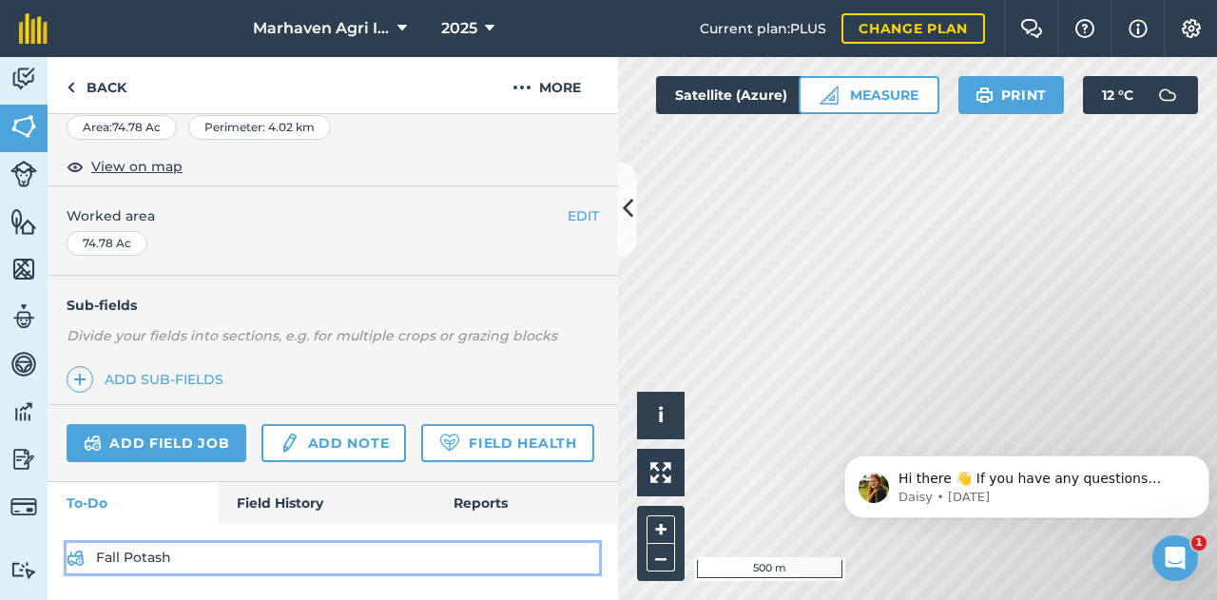
click at [148, 565] on link "Fall Potash" at bounding box center [333, 558] width 533 height 30
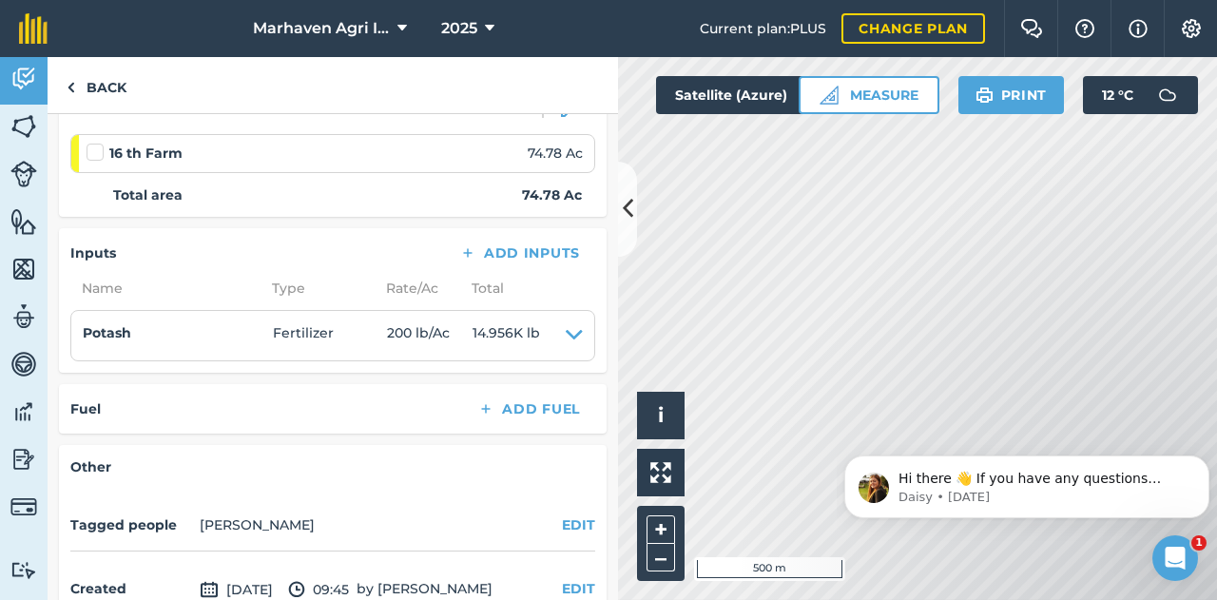
scroll to position [190, 0]
